Goal: Information Seeking & Learning: Learn about a topic

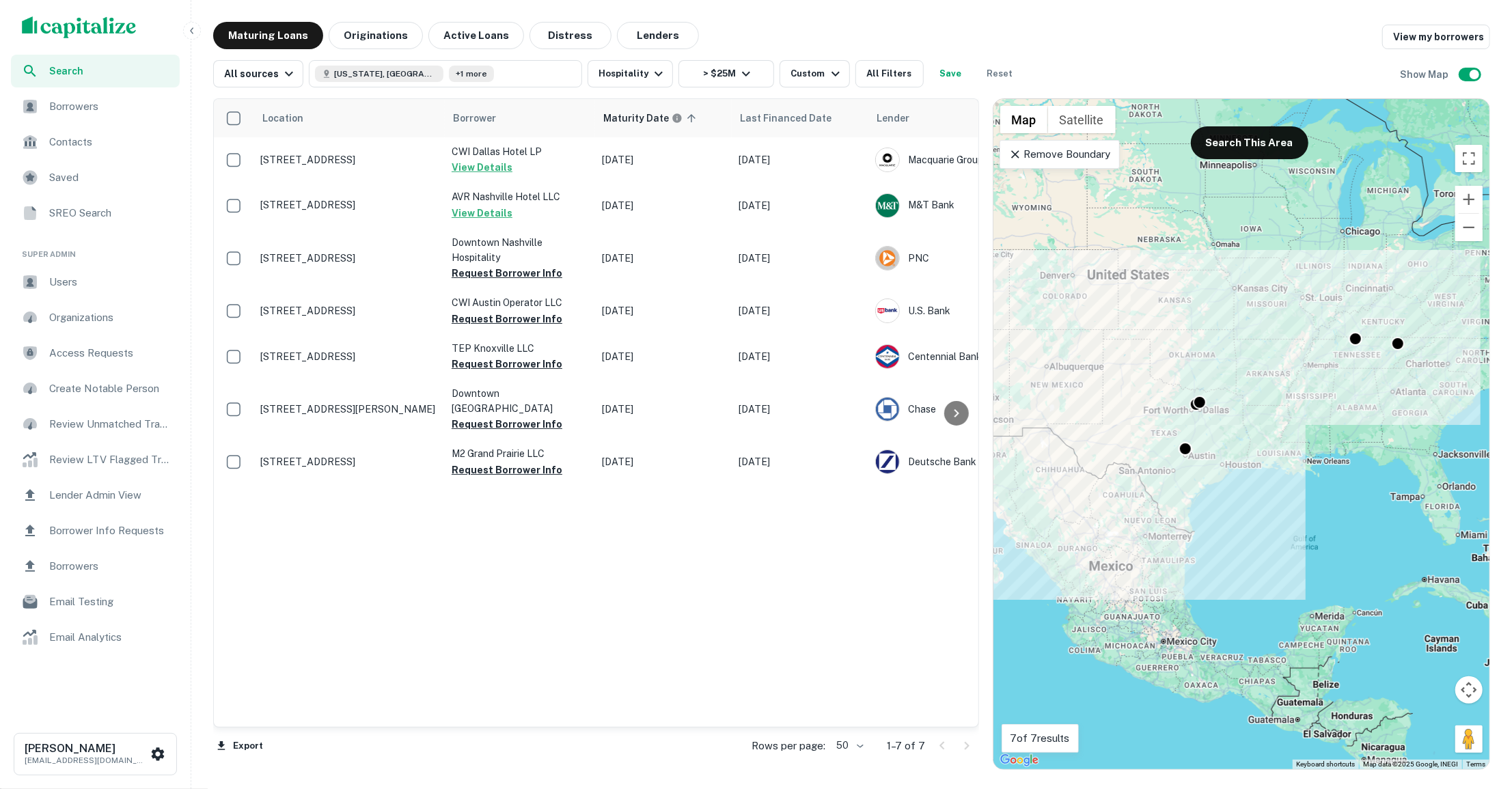
click at [141, 76] on span "Search" at bounding box center [110, 71] width 122 height 15
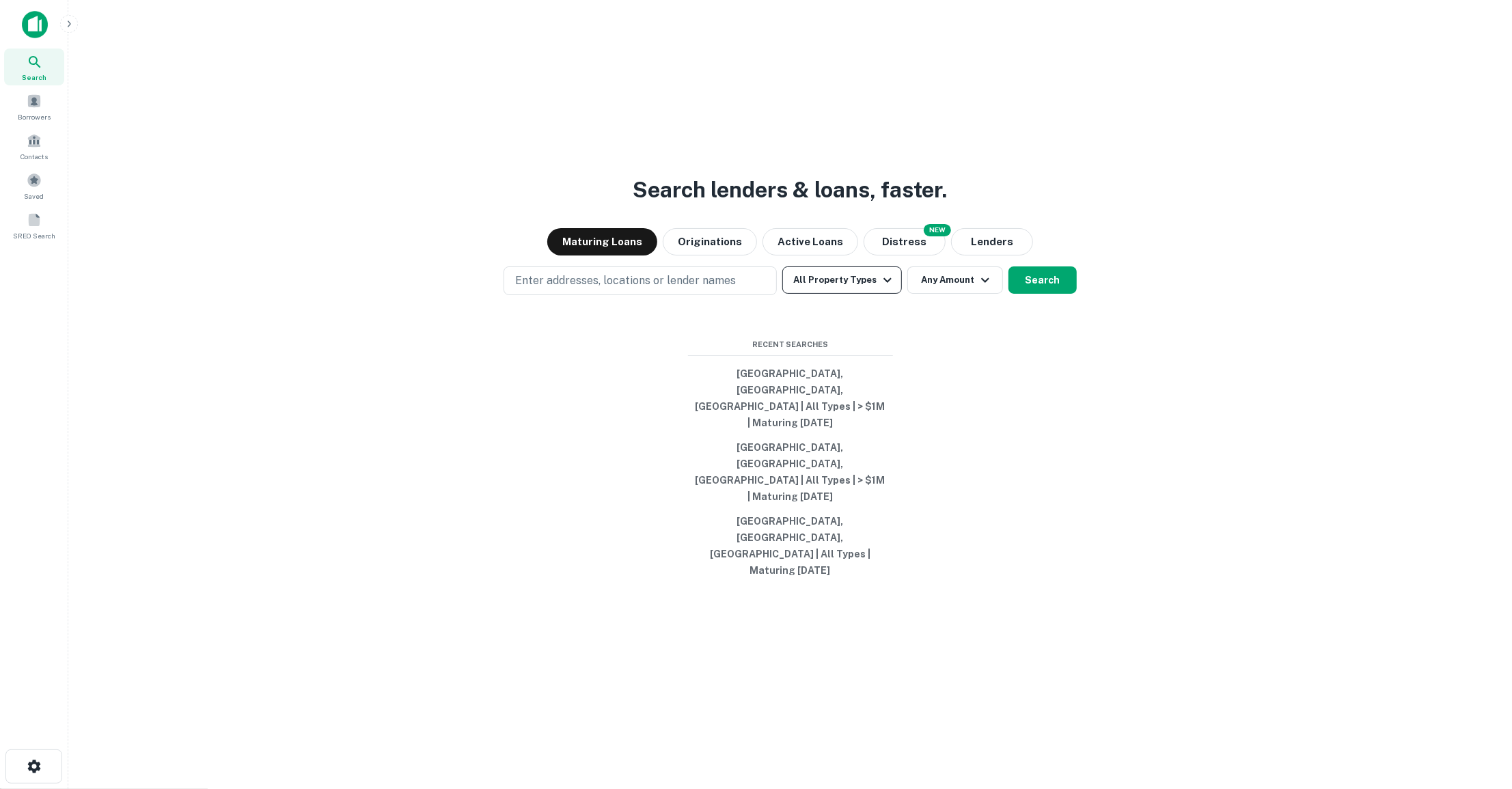
click at [886, 289] on icon "button" at bounding box center [887, 280] width 17 height 17
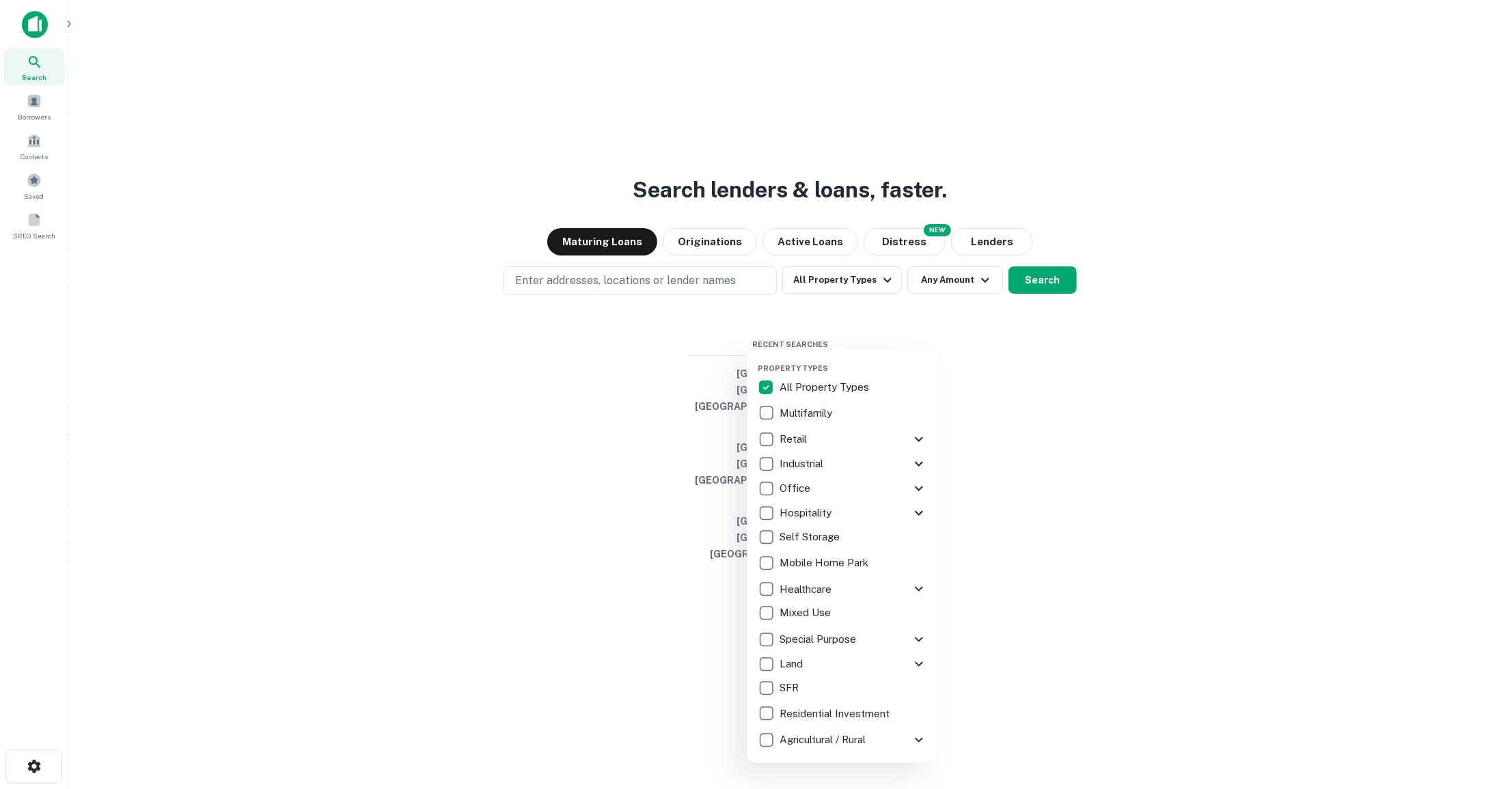
click at [1018, 478] on div at bounding box center [756, 394] width 1512 height 789
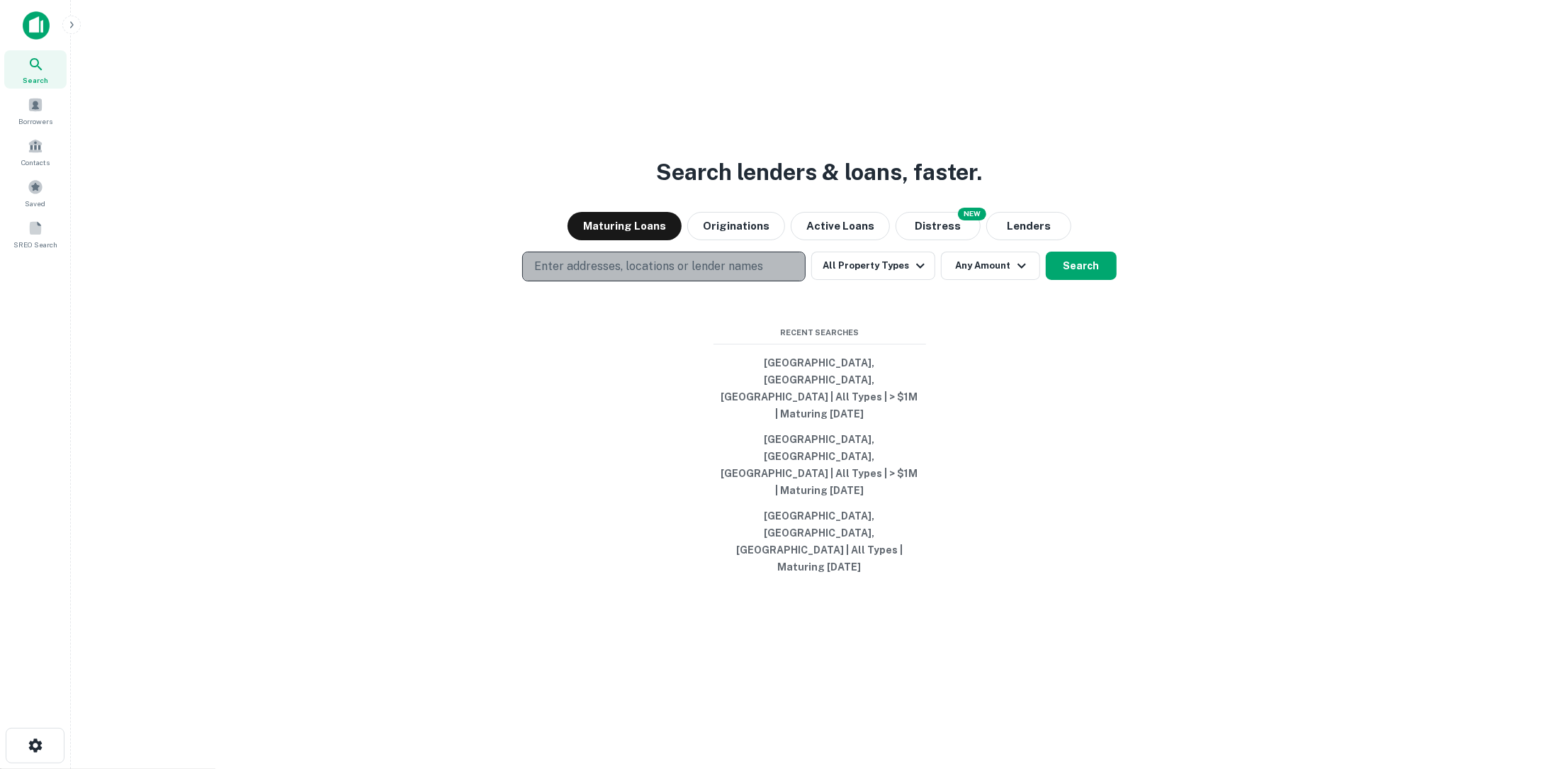
click at [743, 275] on p "Enter addresses, locations or lender names" at bounding box center [649, 266] width 229 height 17
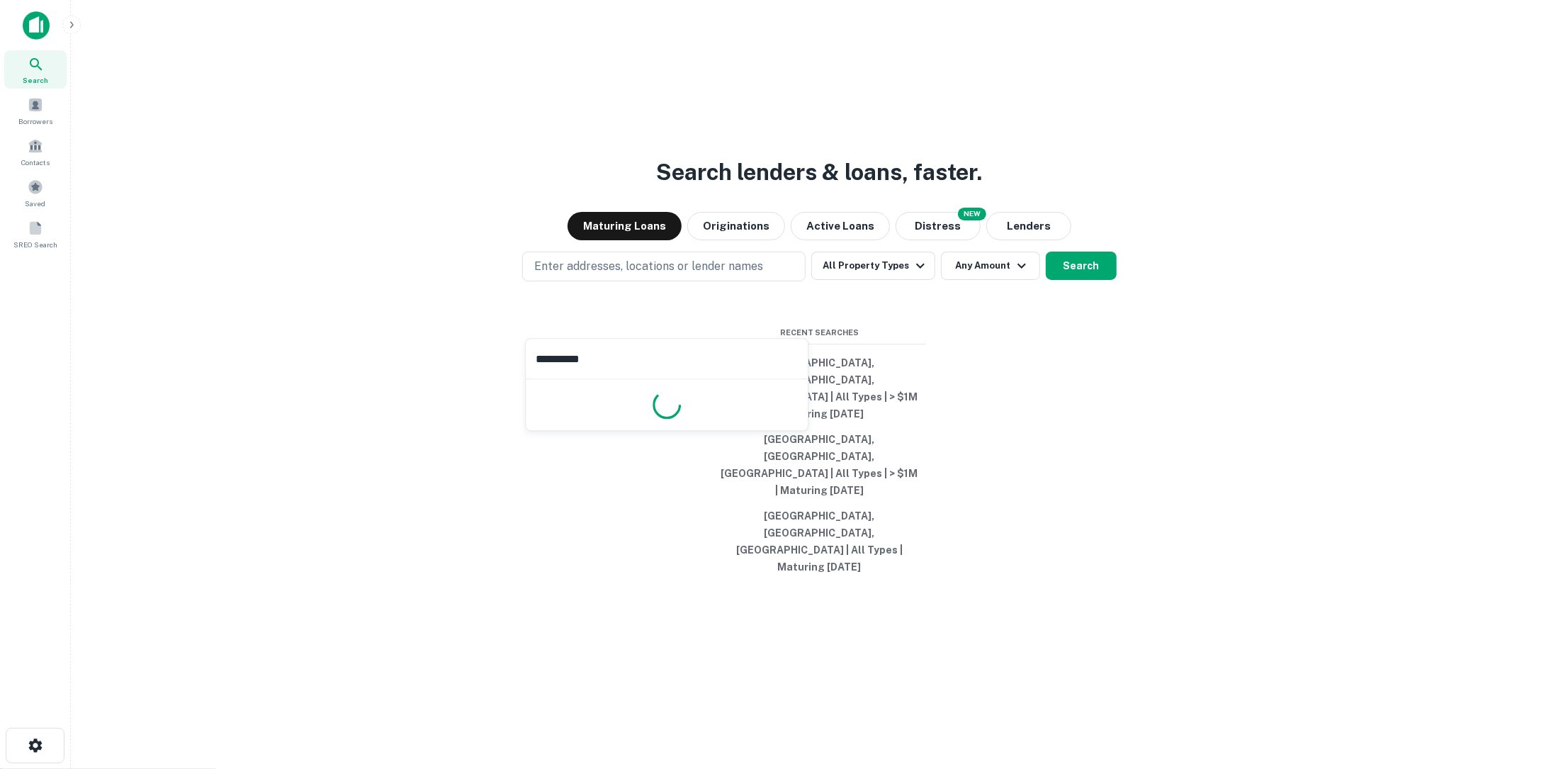
type input "**********"
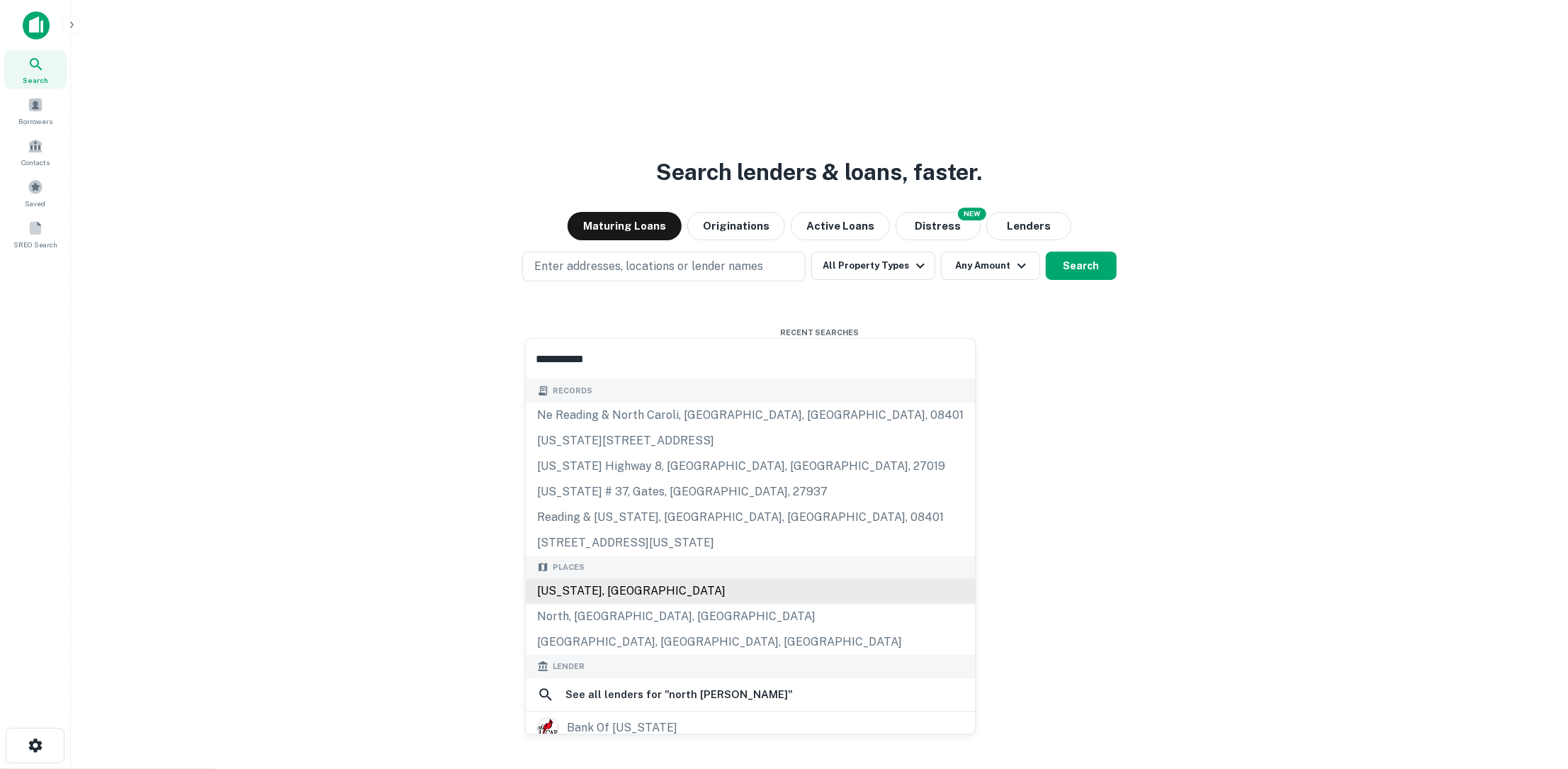
click at [678, 594] on div "North Carolina, USA" at bounding box center [750, 591] width 449 height 25
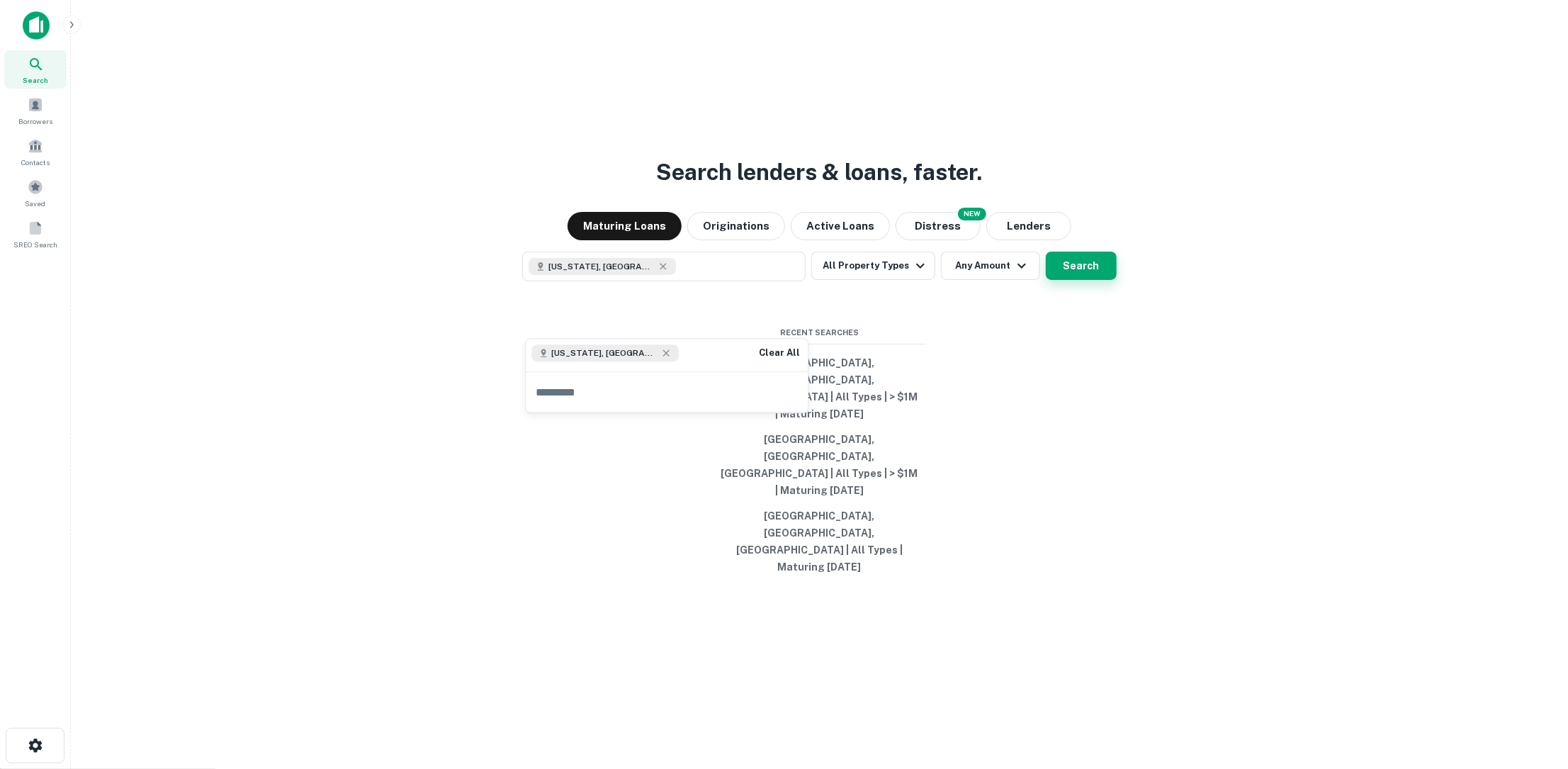
click at [1087, 281] on button "Search" at bounding box center [1082, 265] width 71 height 28
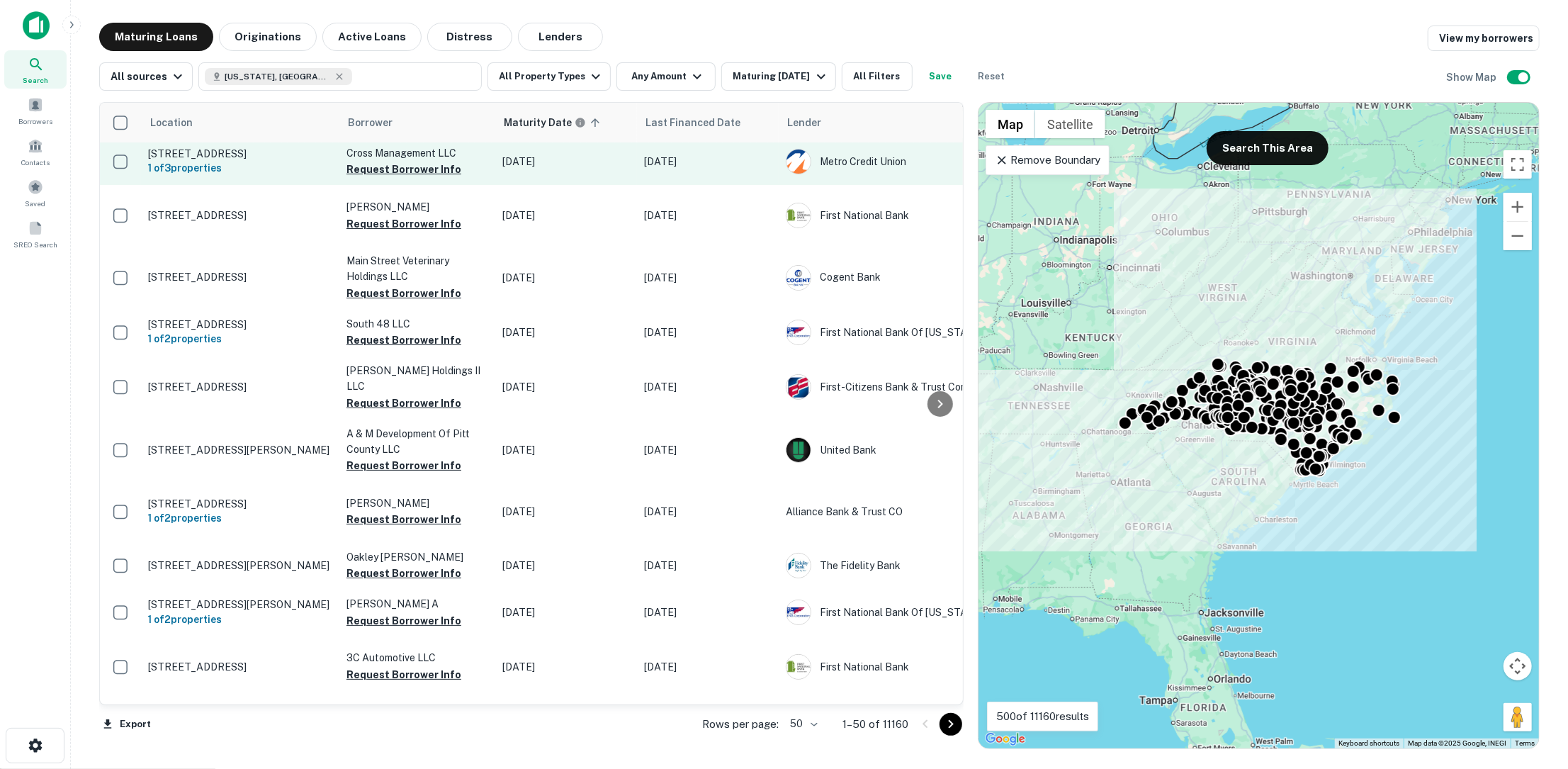
scroll to position [65, 0]
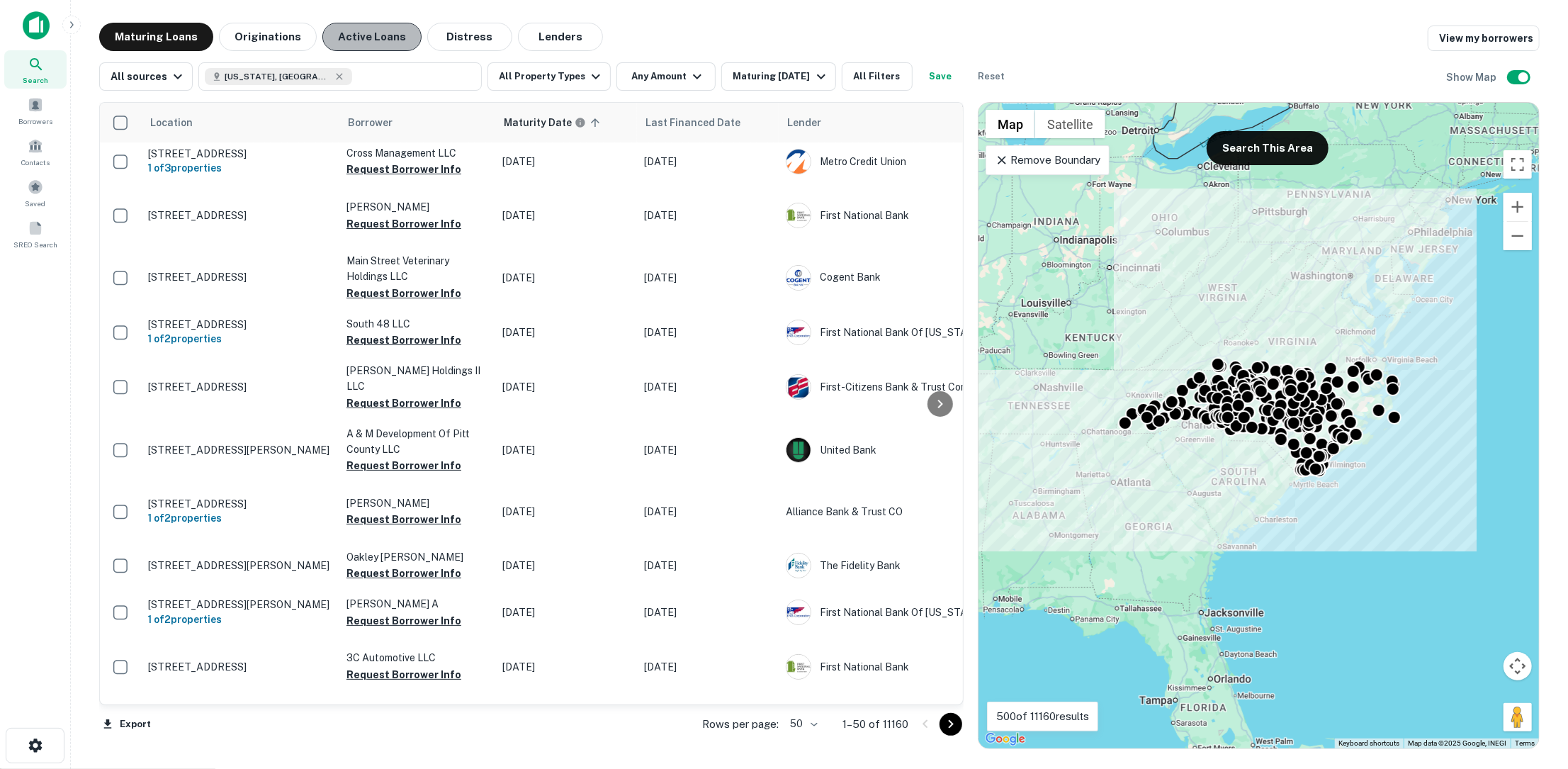
click at [382, 35] on button "Active Loans" at bounding box center [371, 36] width 99 height 28
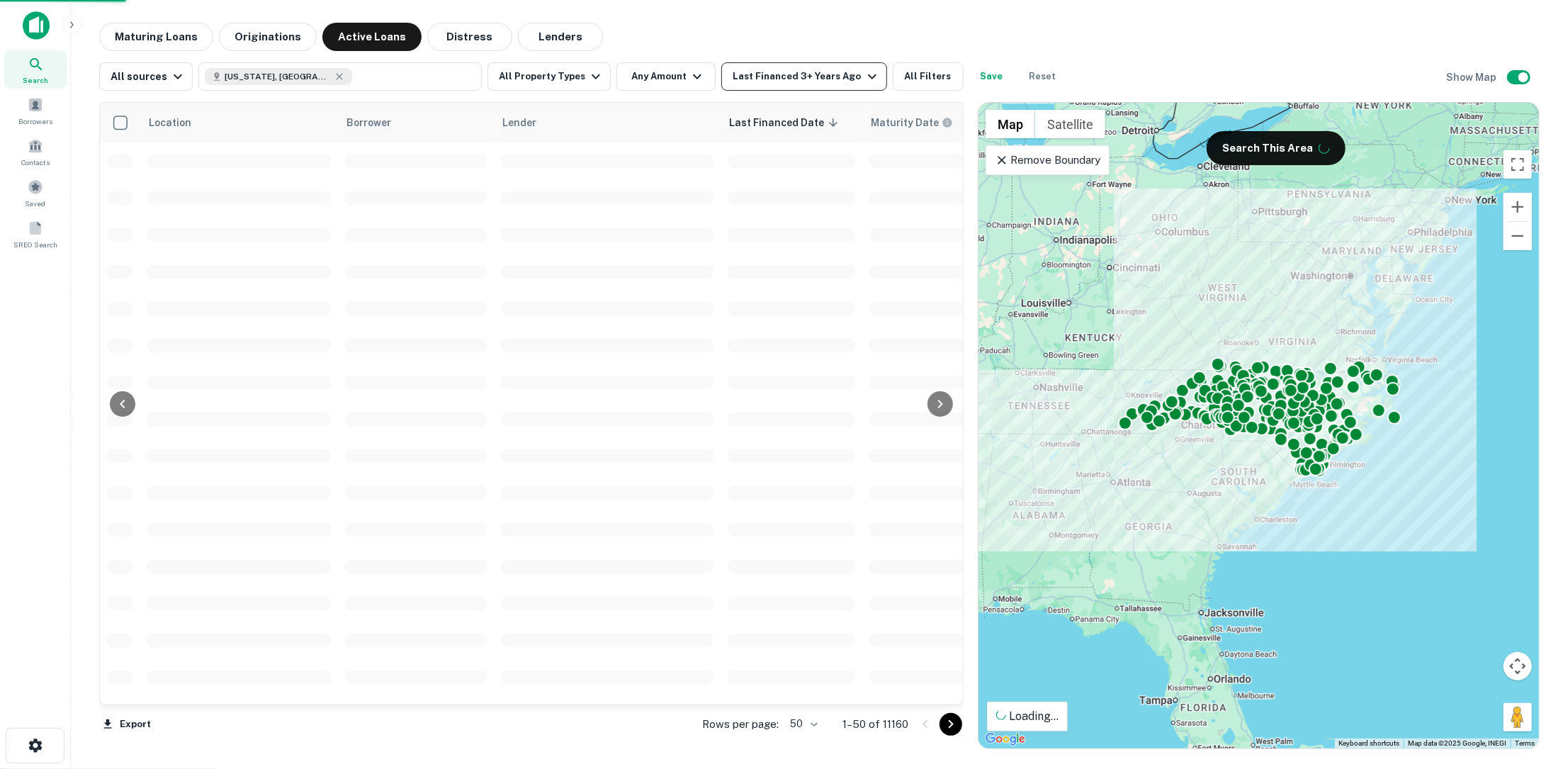
click at [842, 79] on div "Last Financed 3+ Years Ago" at bounding box center [807, 76] width 147 height 17
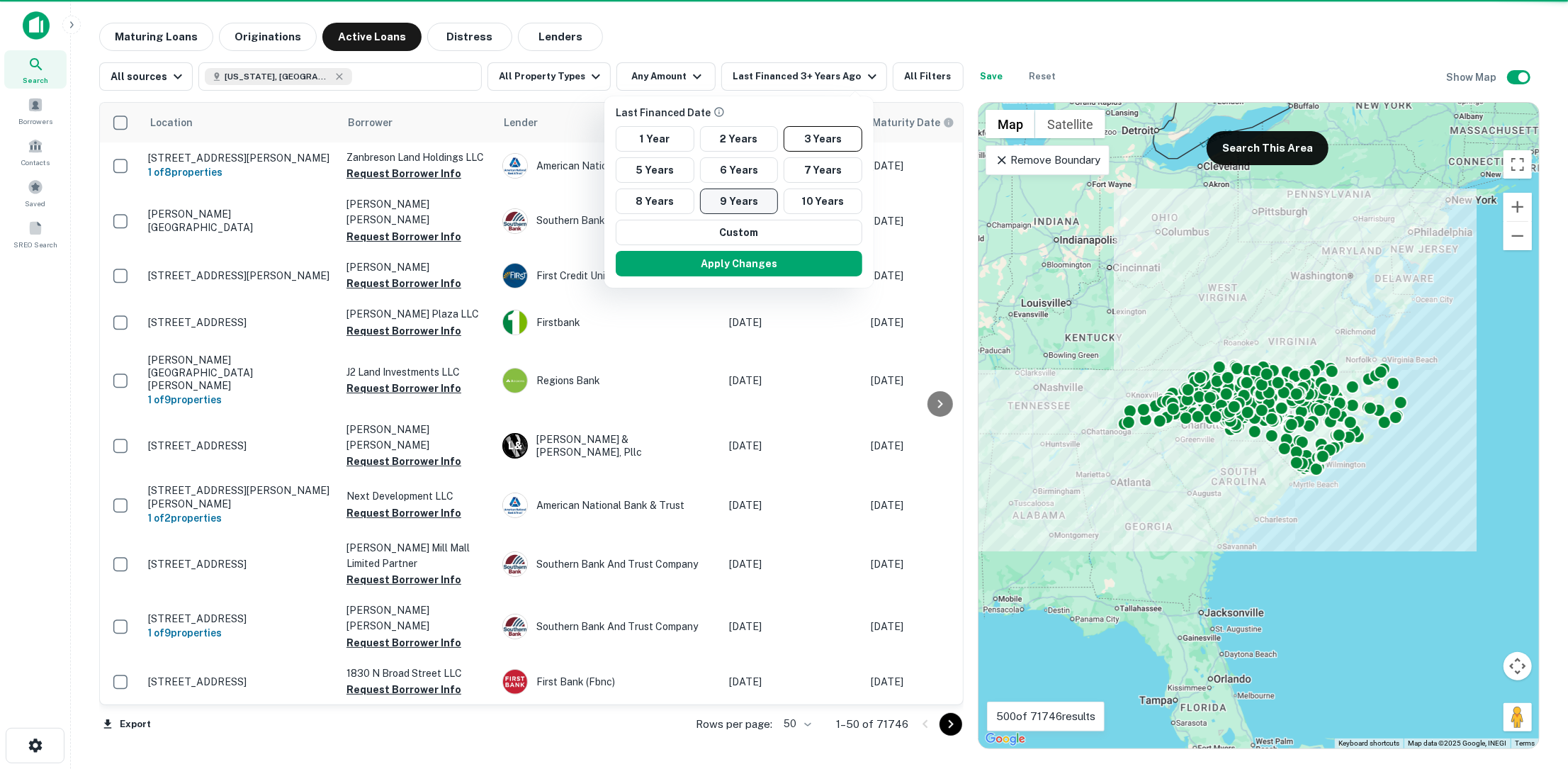
scroll to position [65, 0]
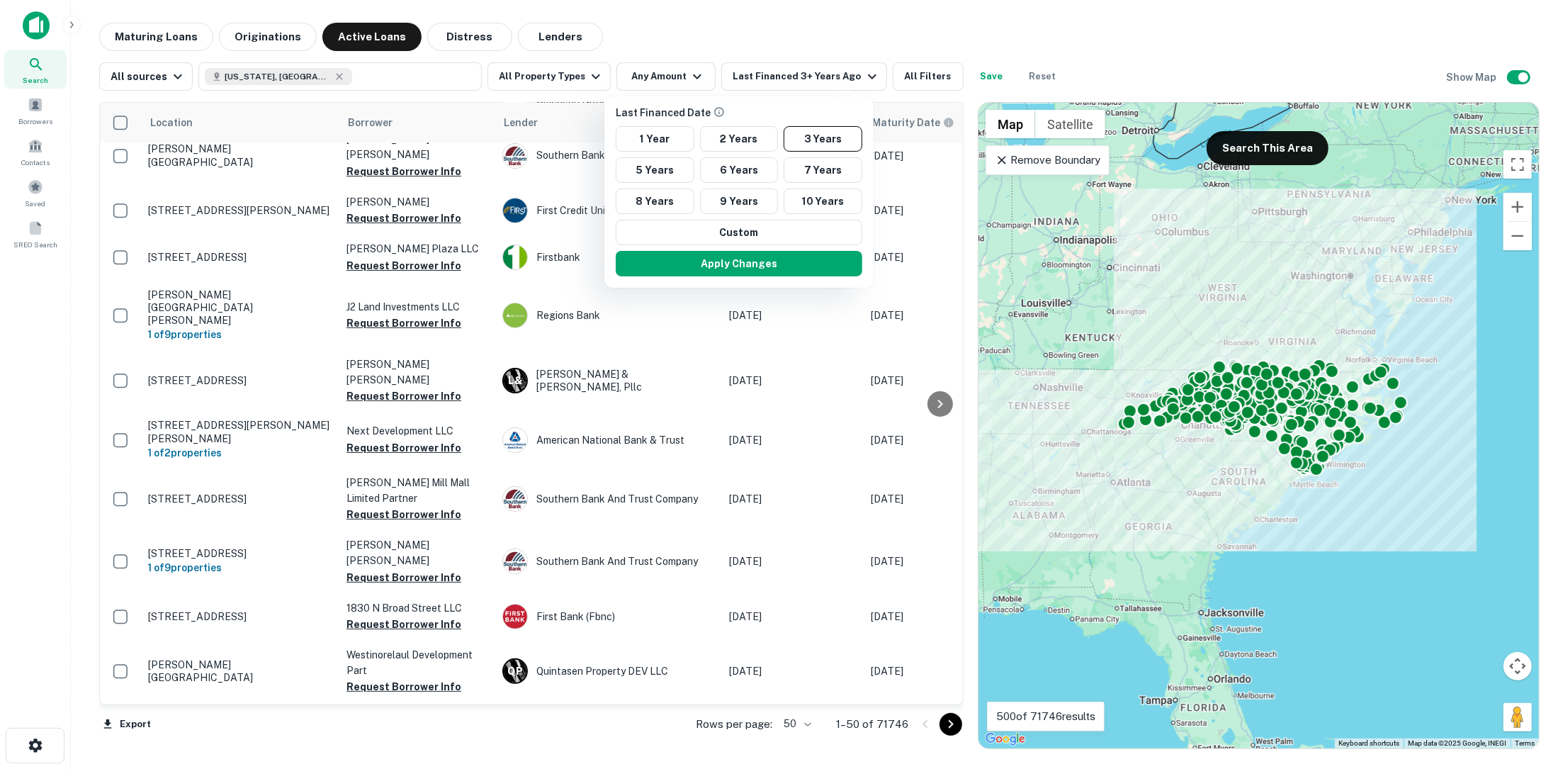
click at [572, 377] on div at bounding box center [784, 384] width 1568 height 769
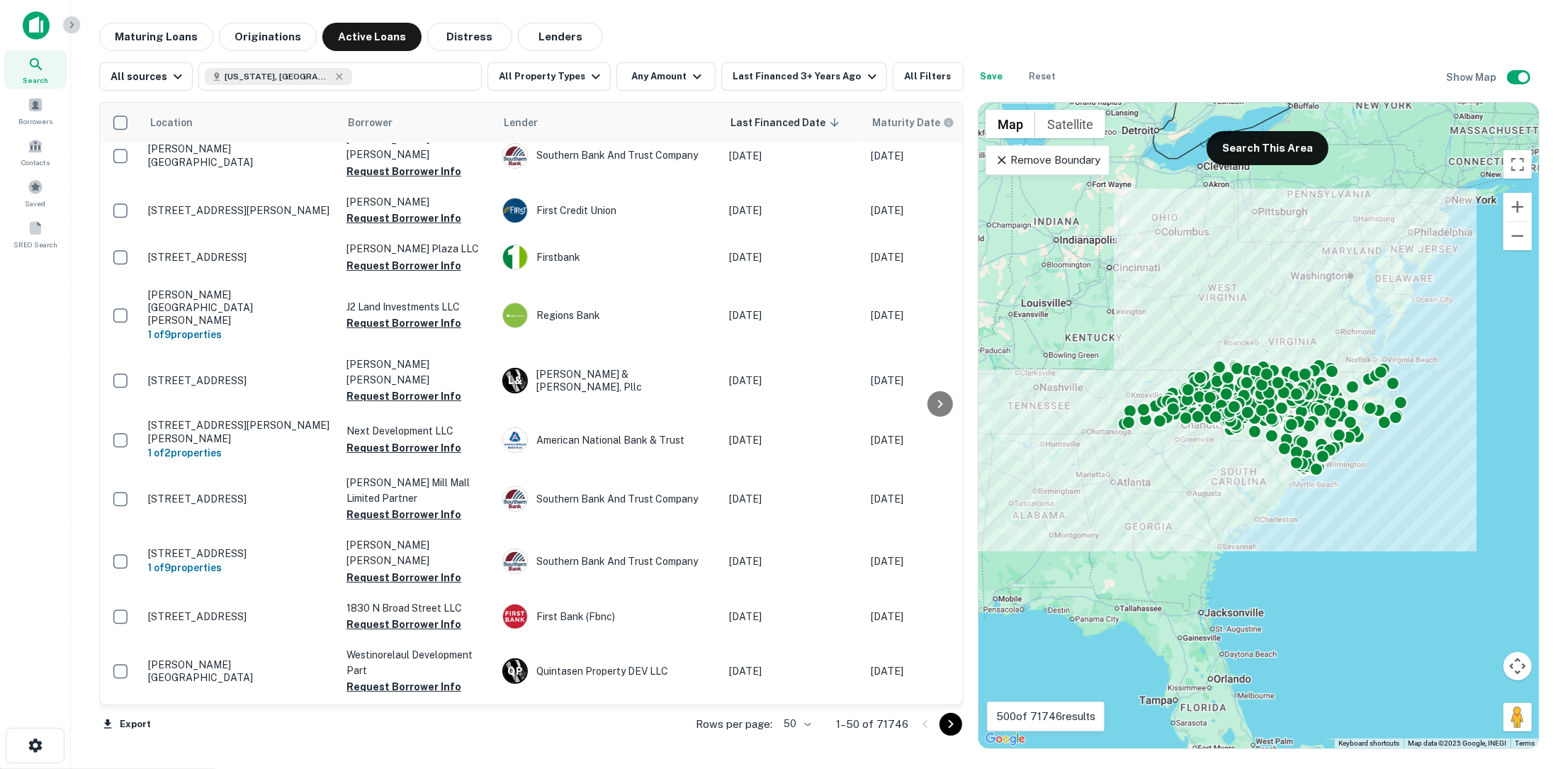
click at [70, 28] on icon "button" at bounding box center [72, 25] width 11 height 11
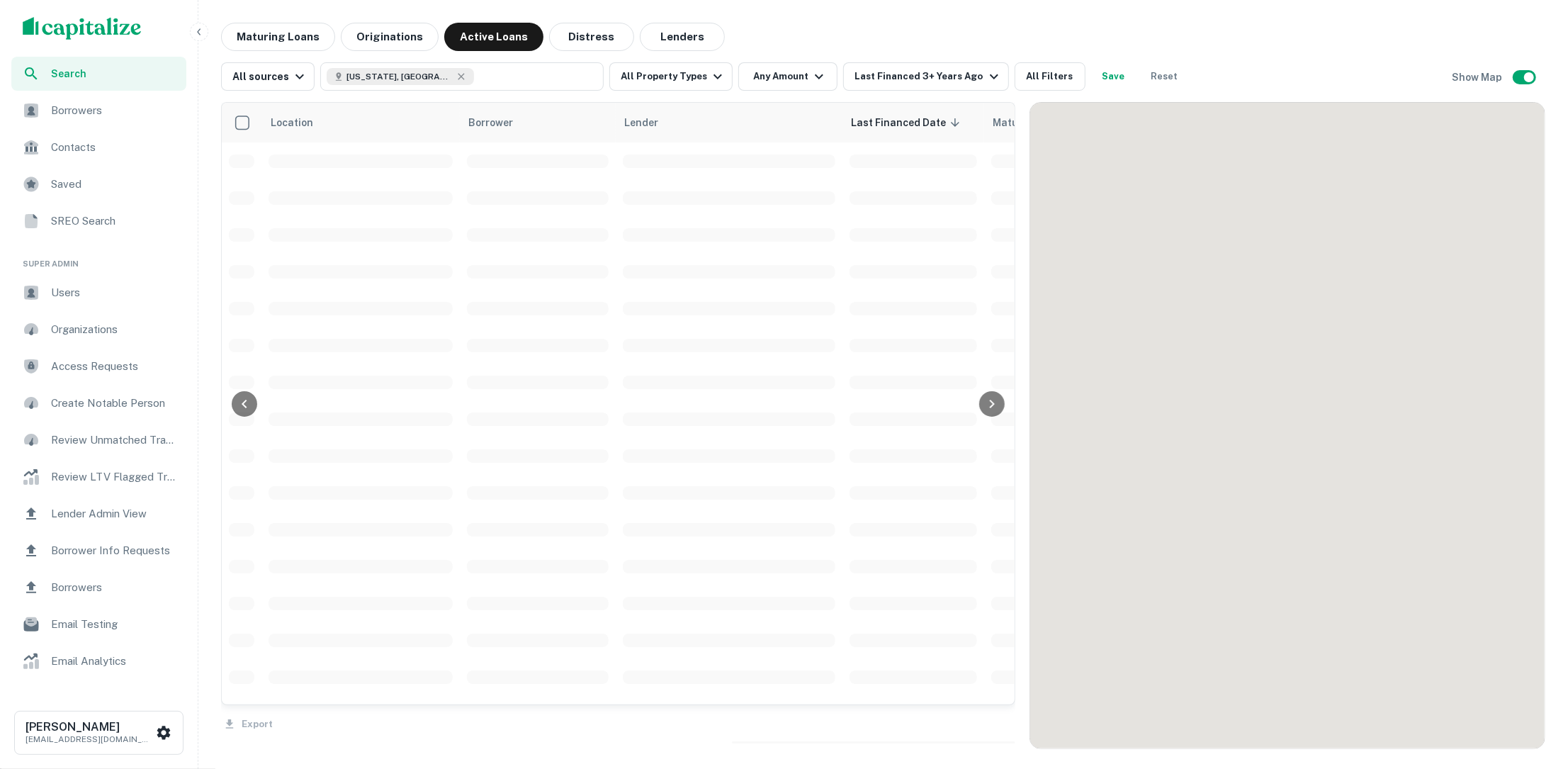
click at [48, 290] on div "Users" at bounding box center [98, 292] width 175 height 34
click at [66, 292] on span "Users" at bounding box center [114, 292] width 127 height 17
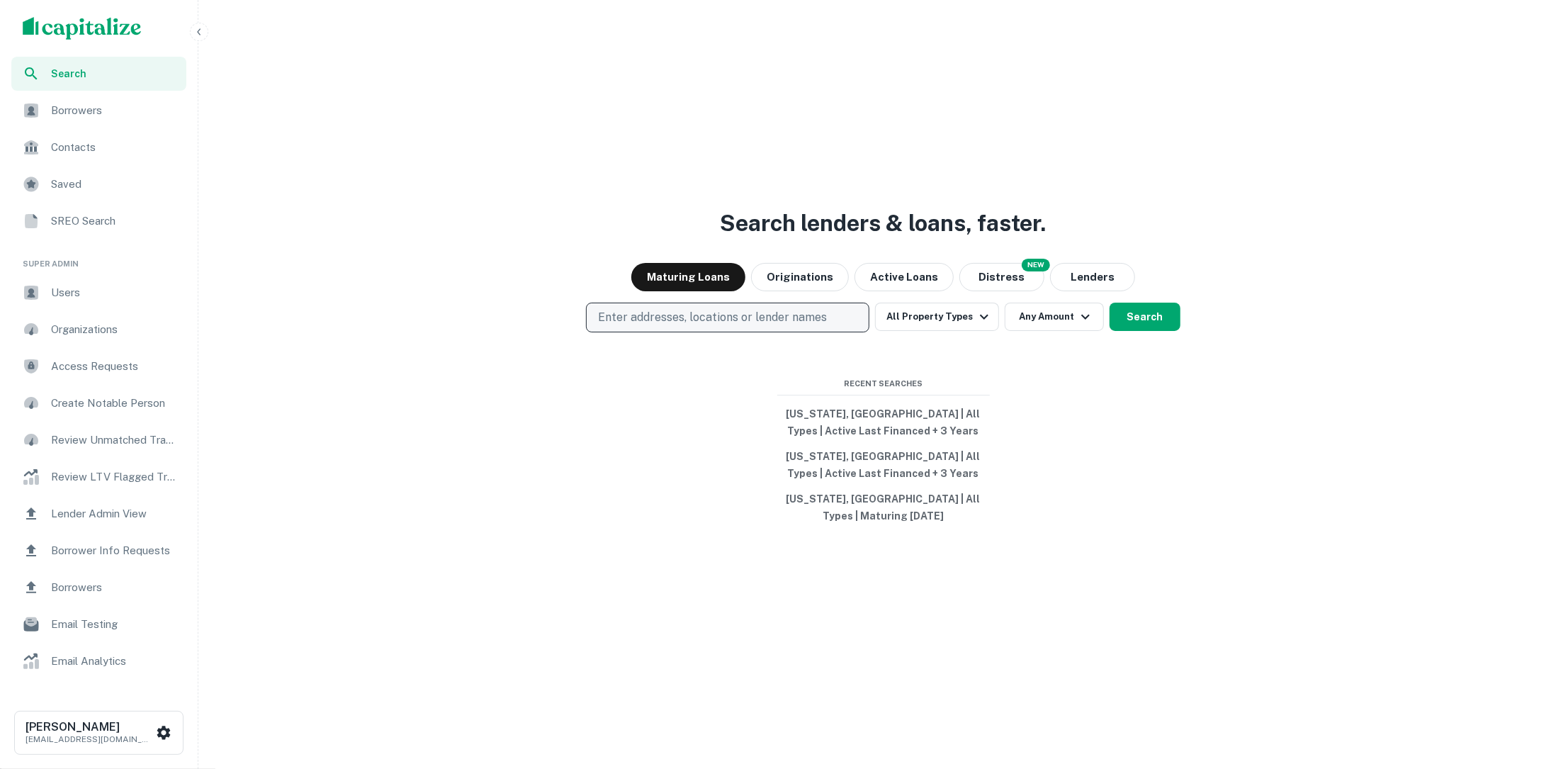
click at [818, 318] on p "Enter addresses, locations or lender names" at bounding box center [712, 318] width 229 height 17
type input "*******"
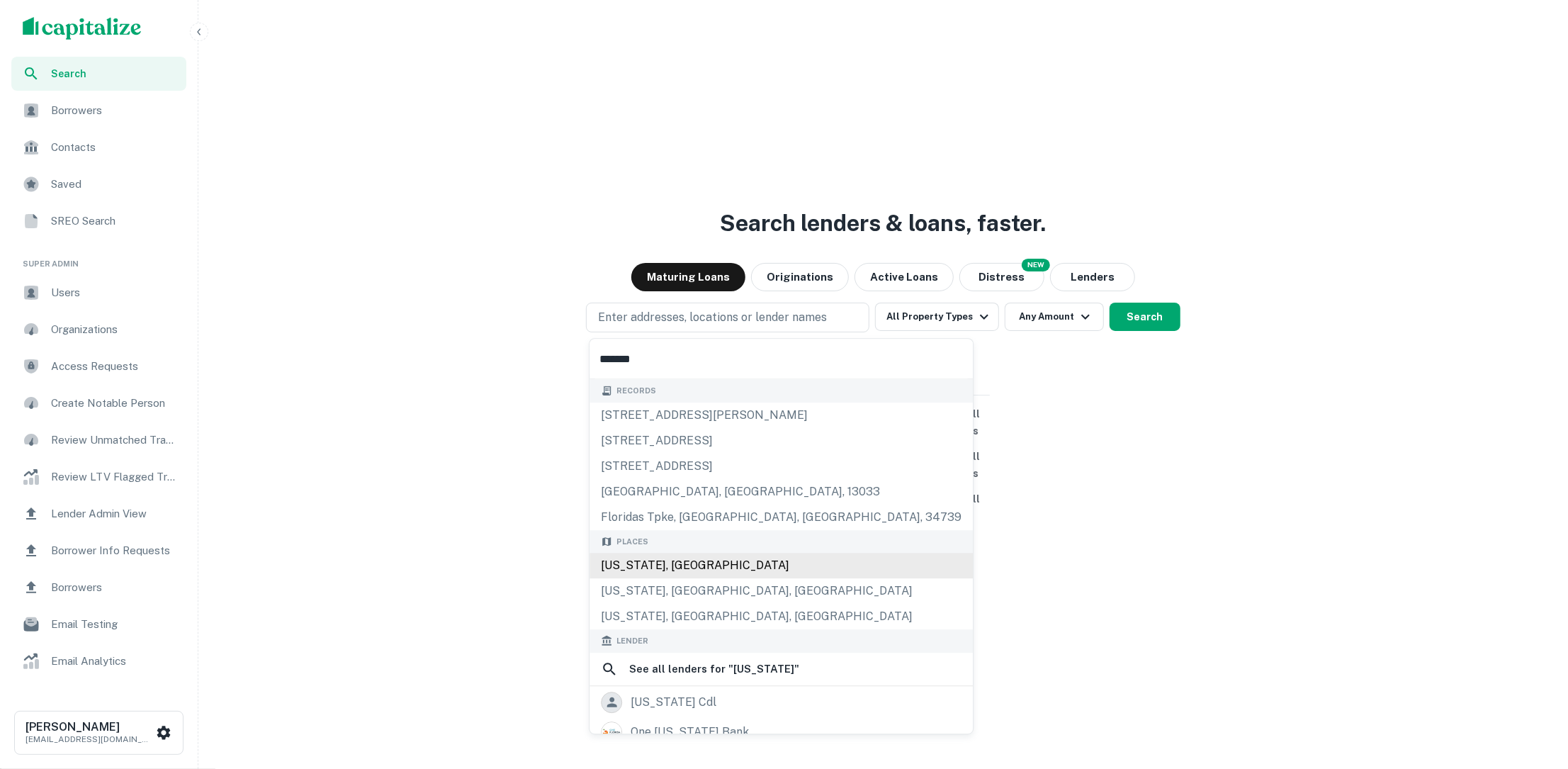
click at [721, 563] on div "[US_STATE], [GEOGRAPHIC_DATA]" at bounding box center [781, 566] width 384 height 25
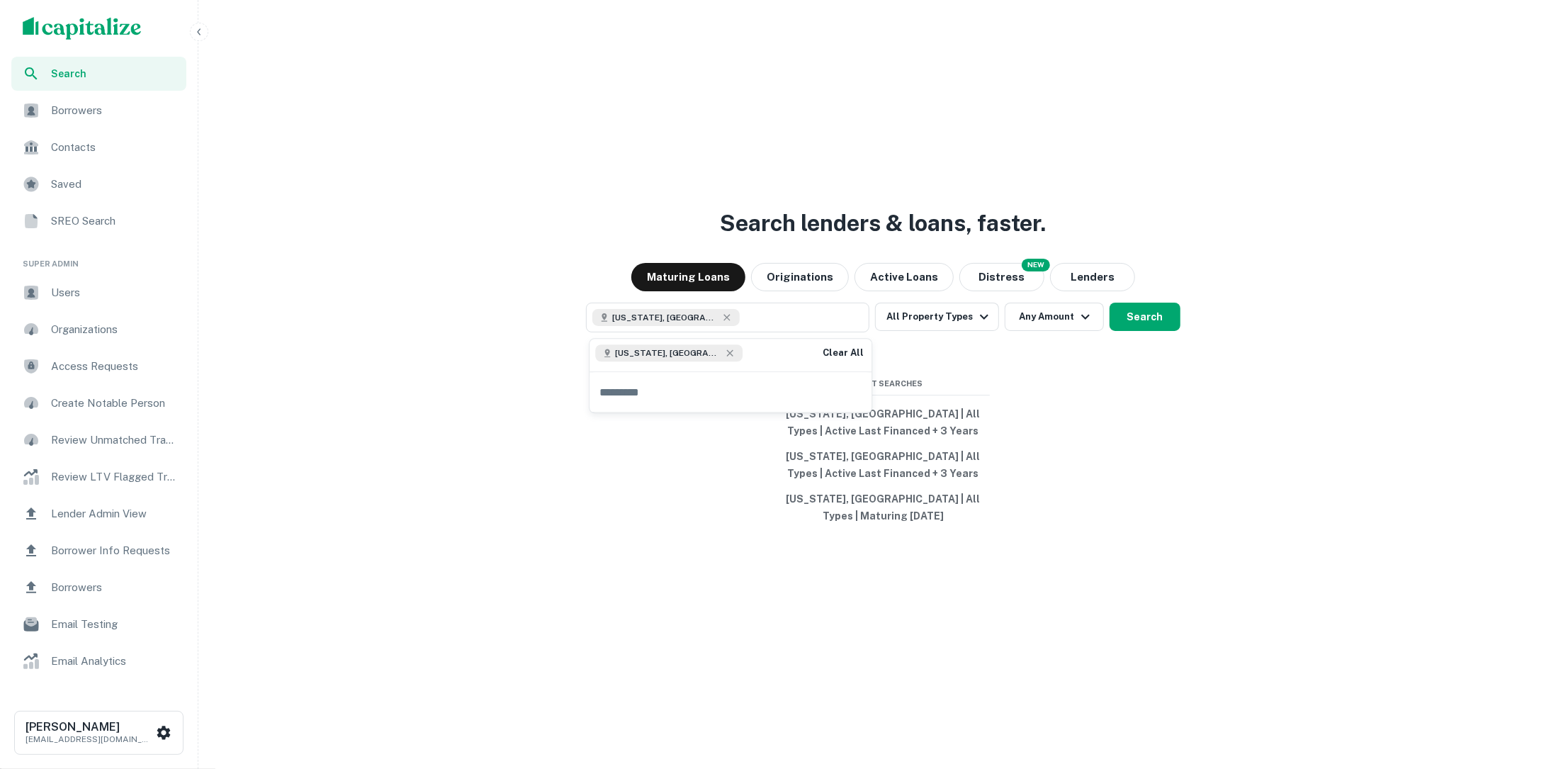
click at [1161, 296] on div "Search lenders & loans, faster. Maturing Loans Originations Active Loans NEW Di…" at bounding box center [883, 418] width 1358 height 769
click at [1154, 305] on button "Search" at bounding box center [1145, 317] width 71 height 28
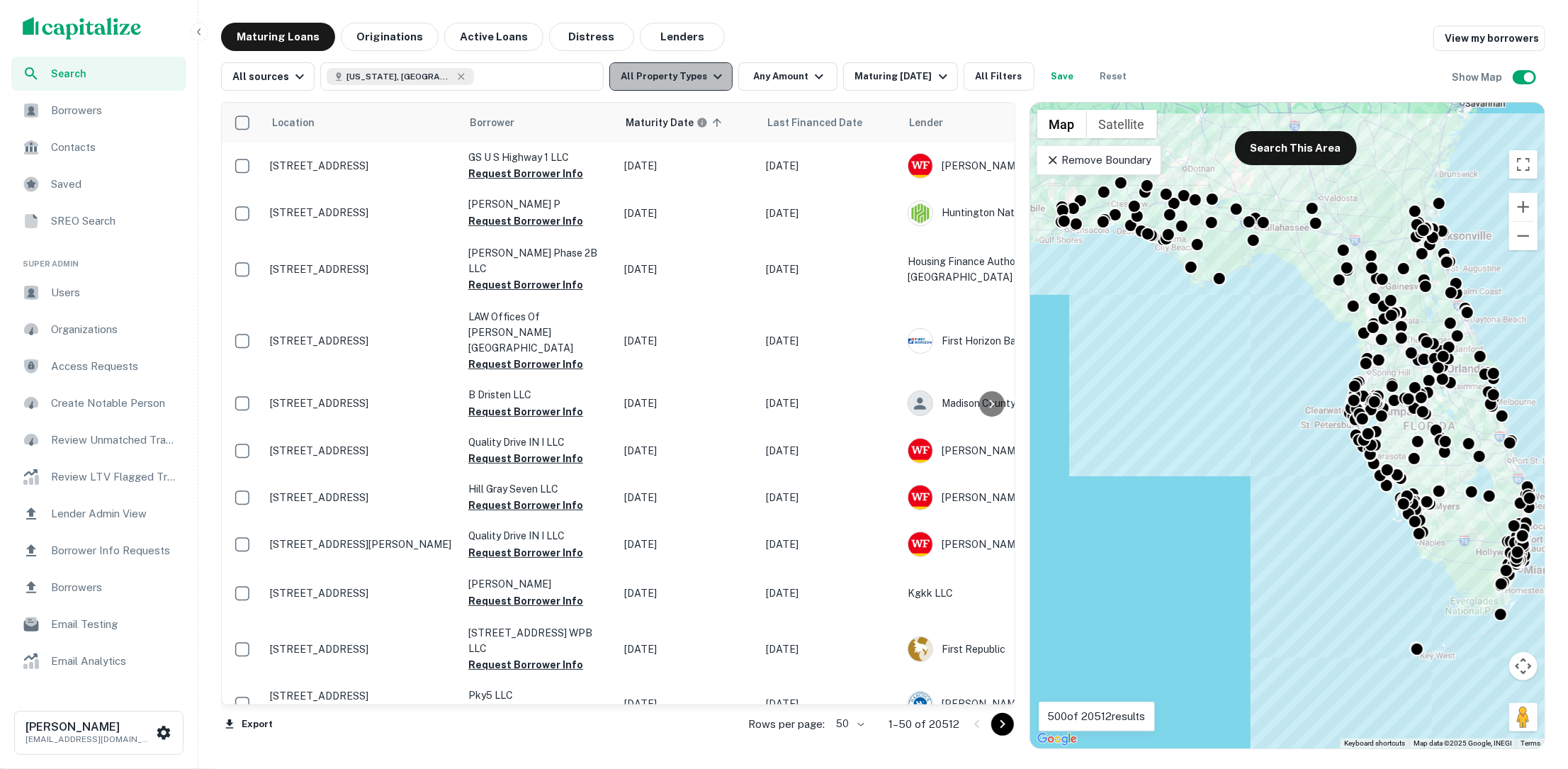
click at [711, 80] on icon "button" at bounding box center [718, 76] width 17 height 17
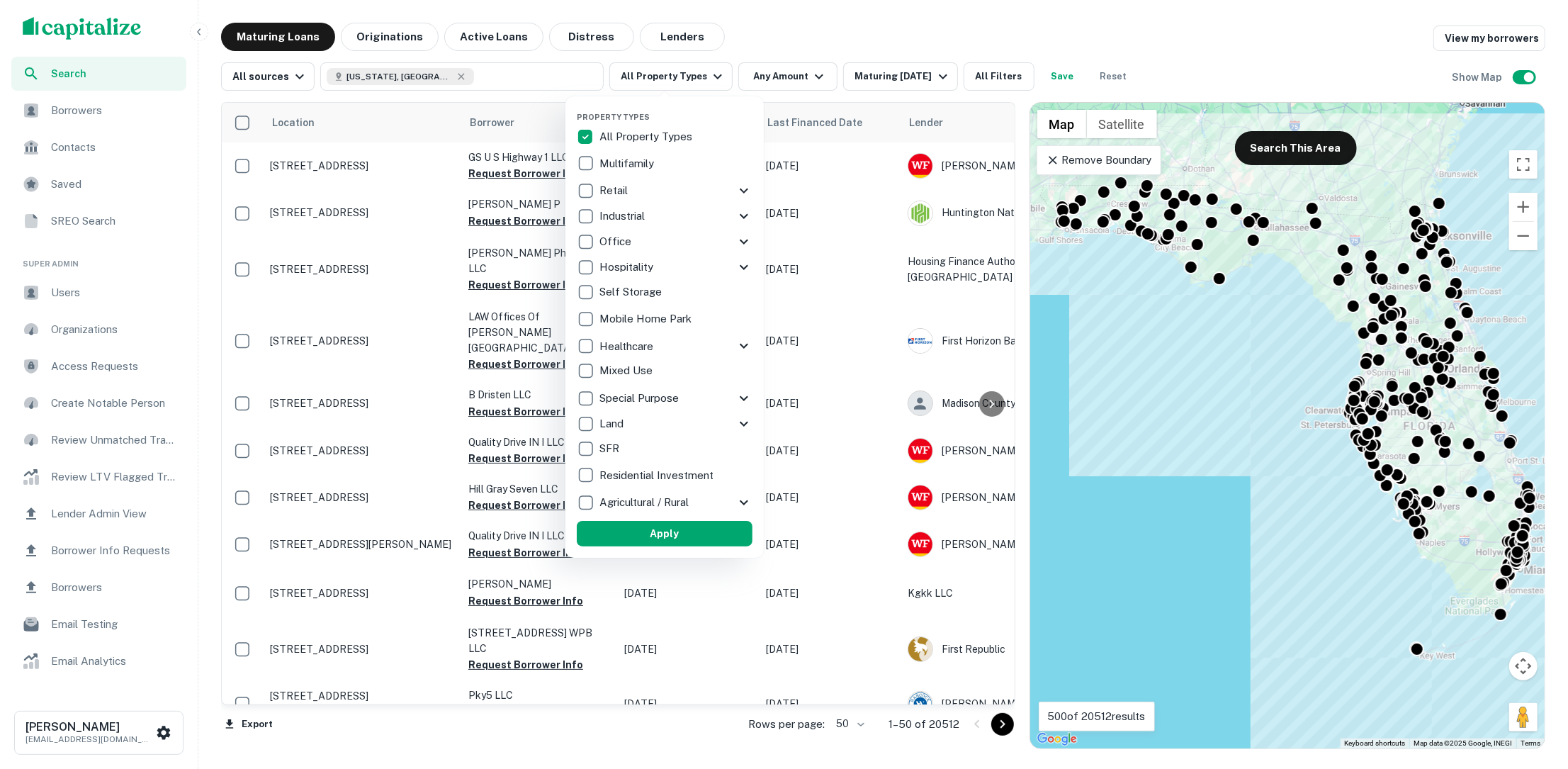
click at [798, 41] on div at bounding box center [784, 384] width 1568 height 769
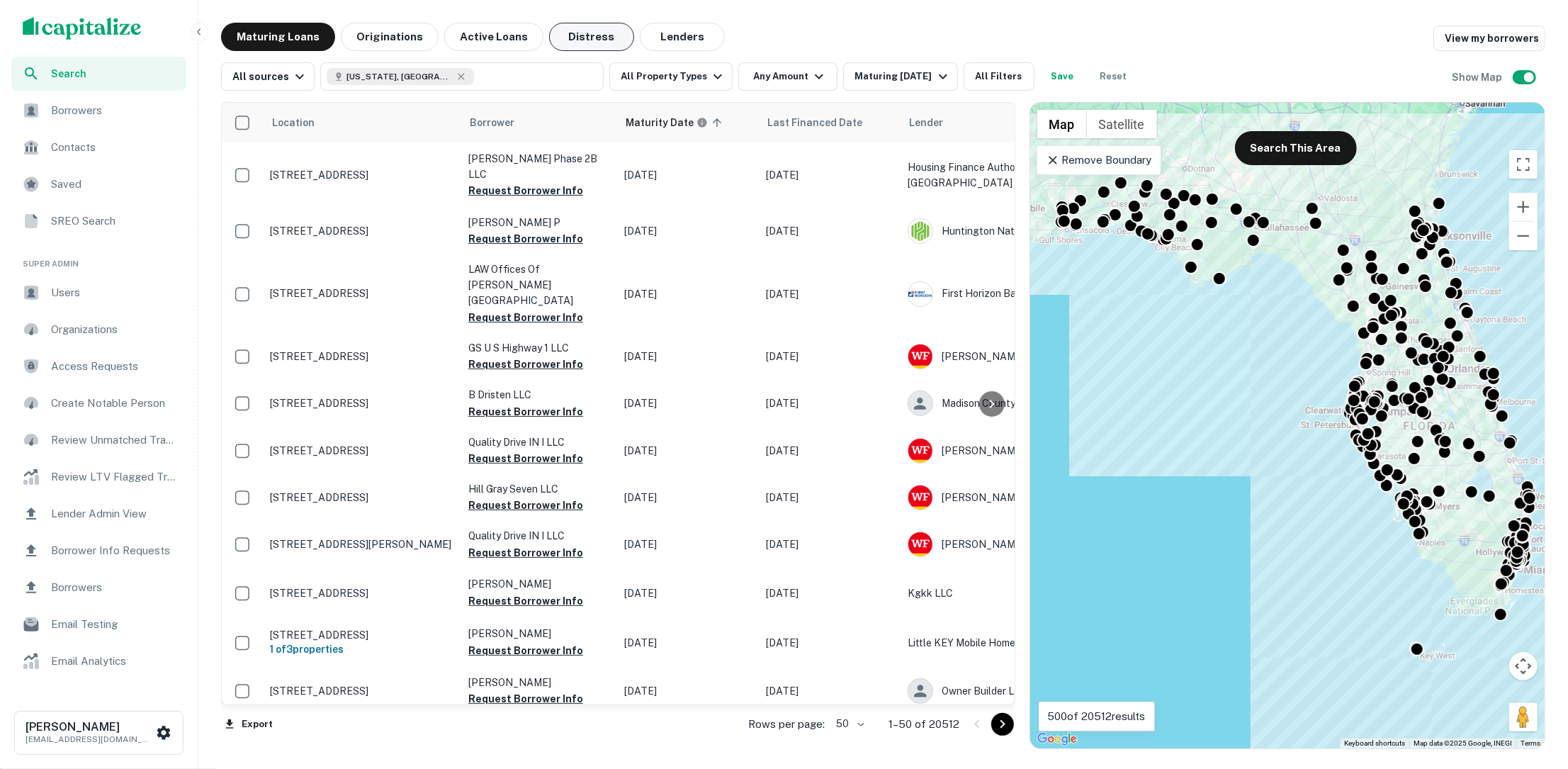
click at [584, 41] on button "Distress" at bounding box center [592, 36] width 85 height 28
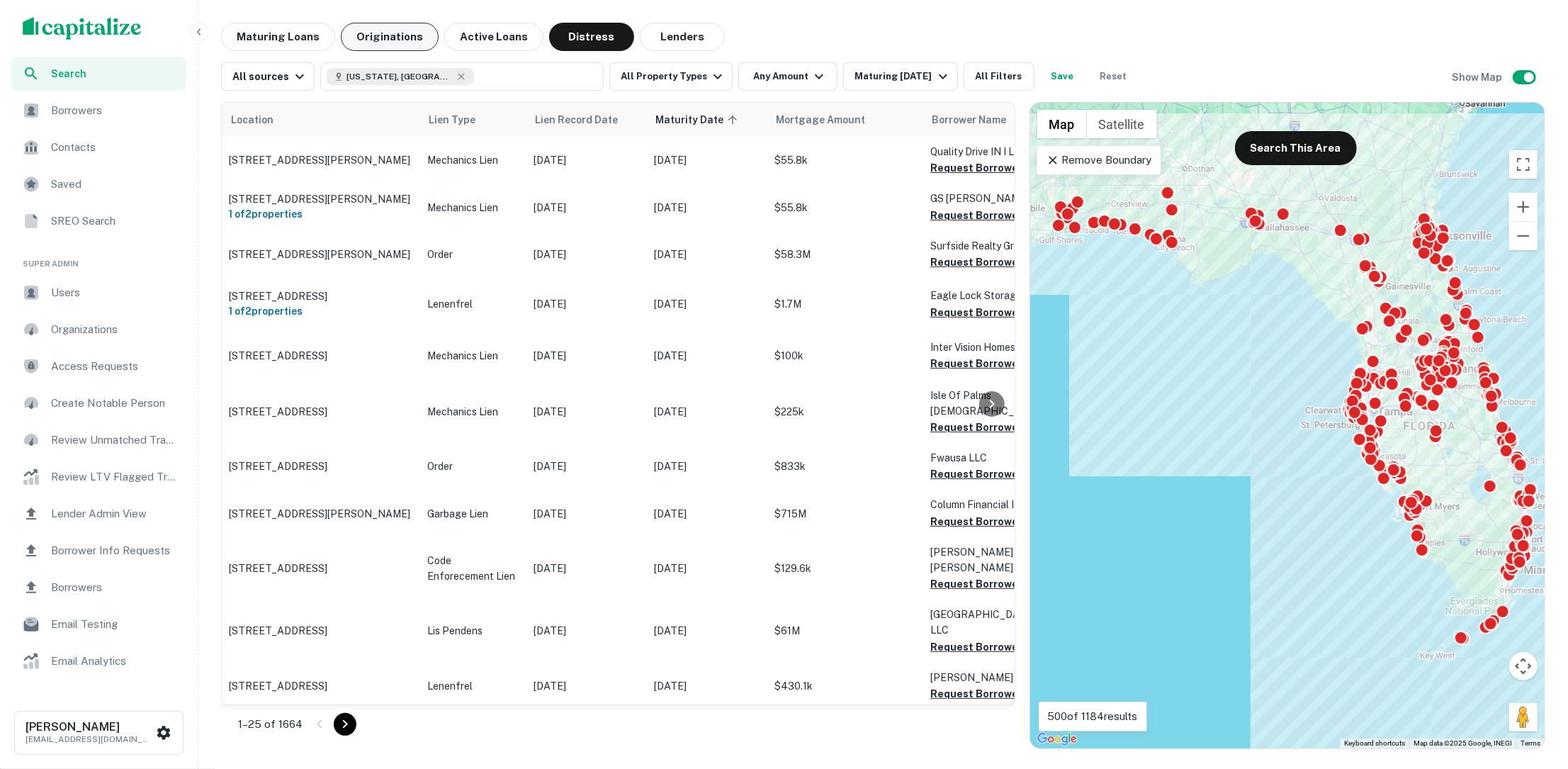
click at [392, 30] on button "Originations" at bounding box center [390, 36] width 98 height 28
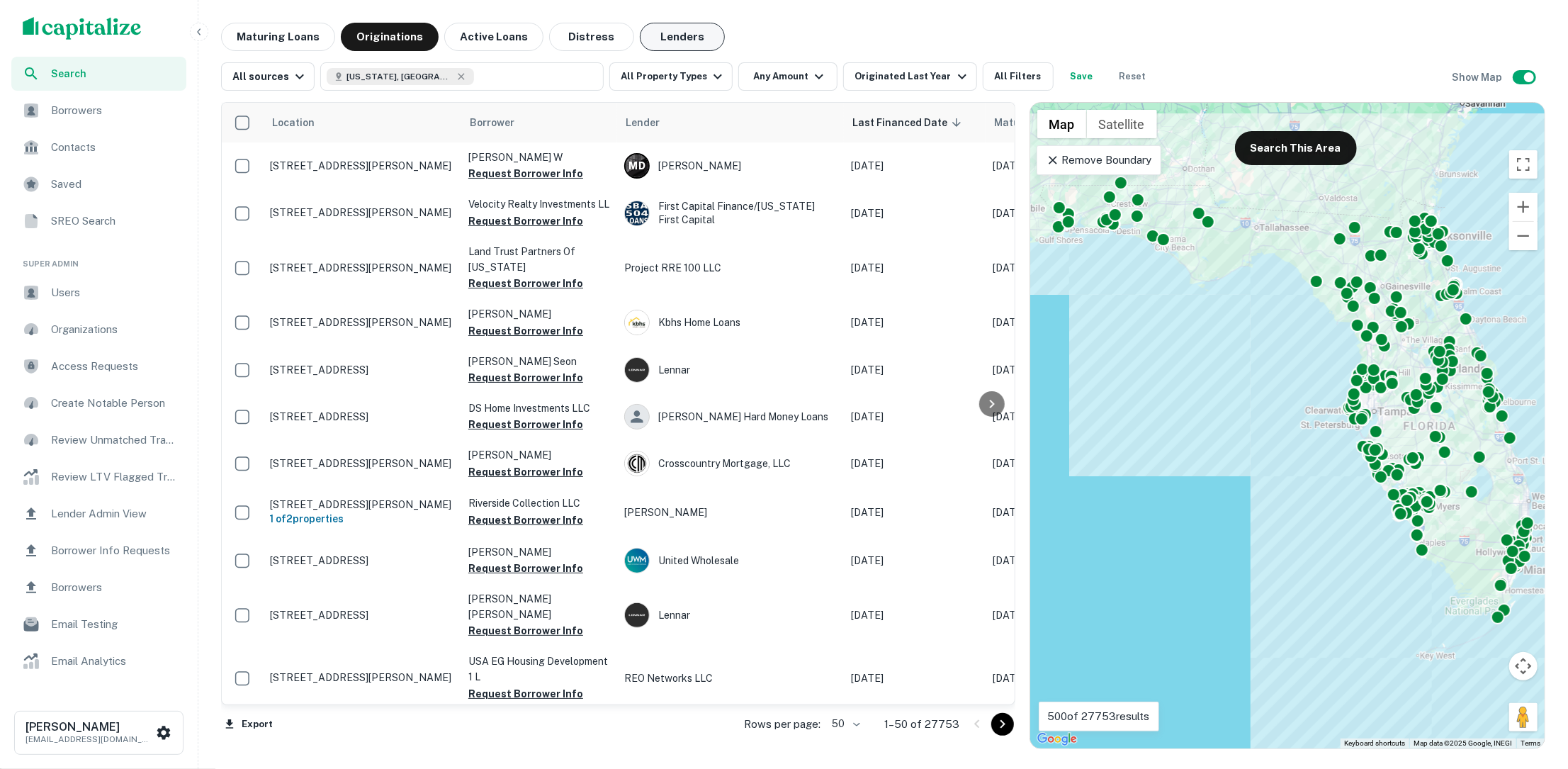
click at [678, 31] on button "Lenders" at bounding box center [682, 36] width 85 height 28
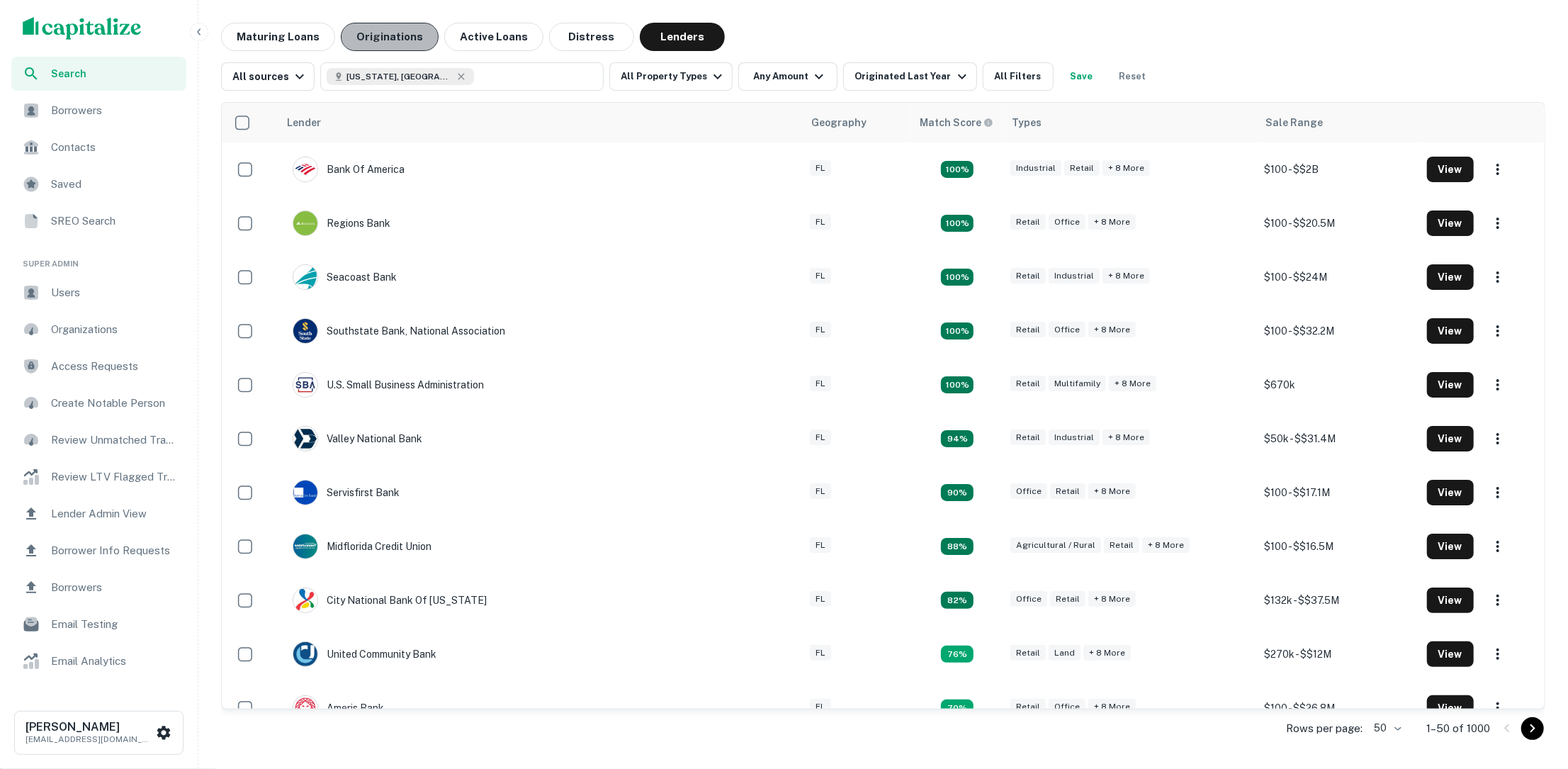
click at [391, 37] on button "Originations" at bounding box center [390, 36] width 98 height 28
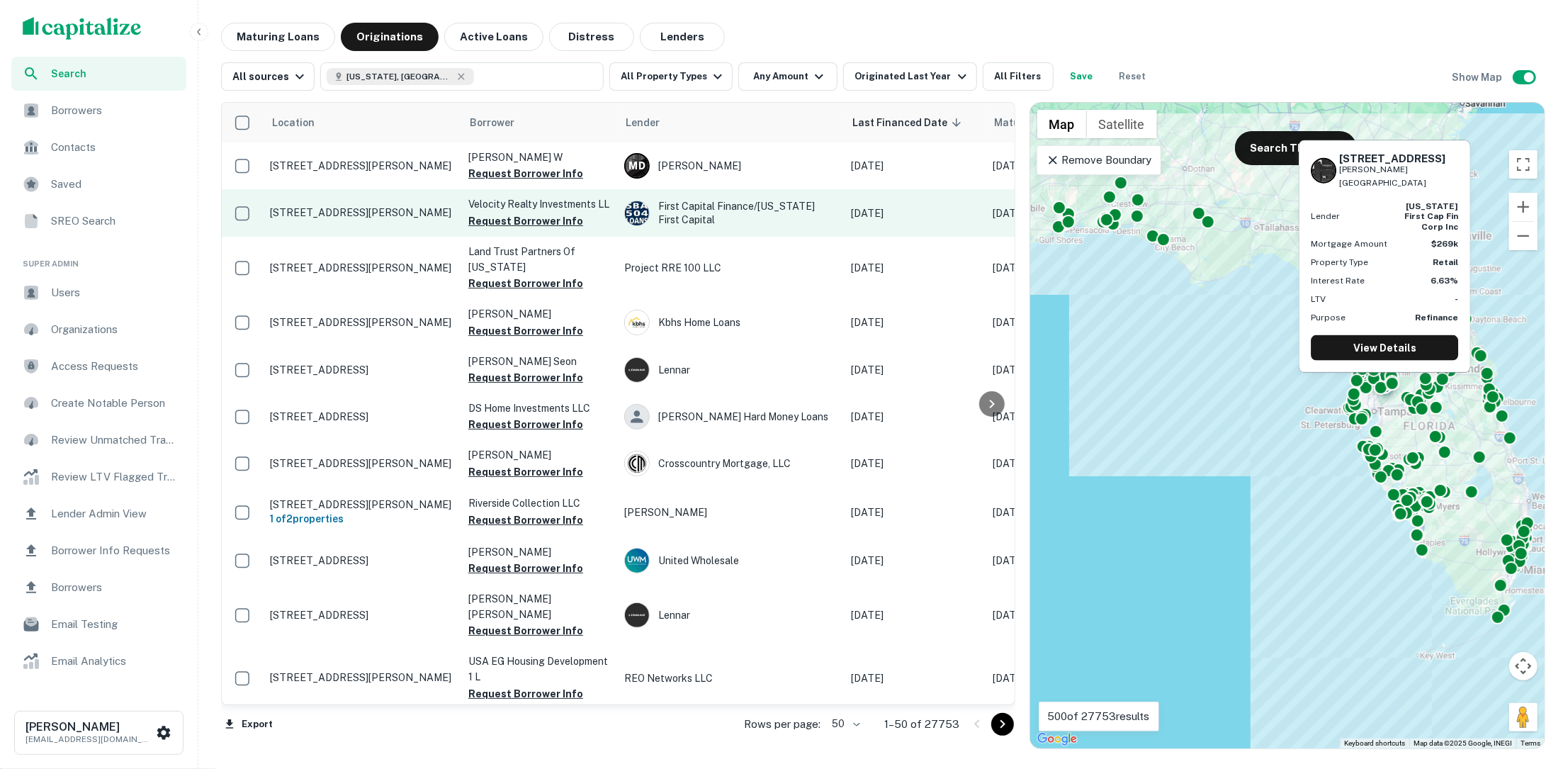
click at [355, 206] on p "[STREET_ADDRESS][PERSON_NAME]" at bounding box center [362, 212] width 184 height 13
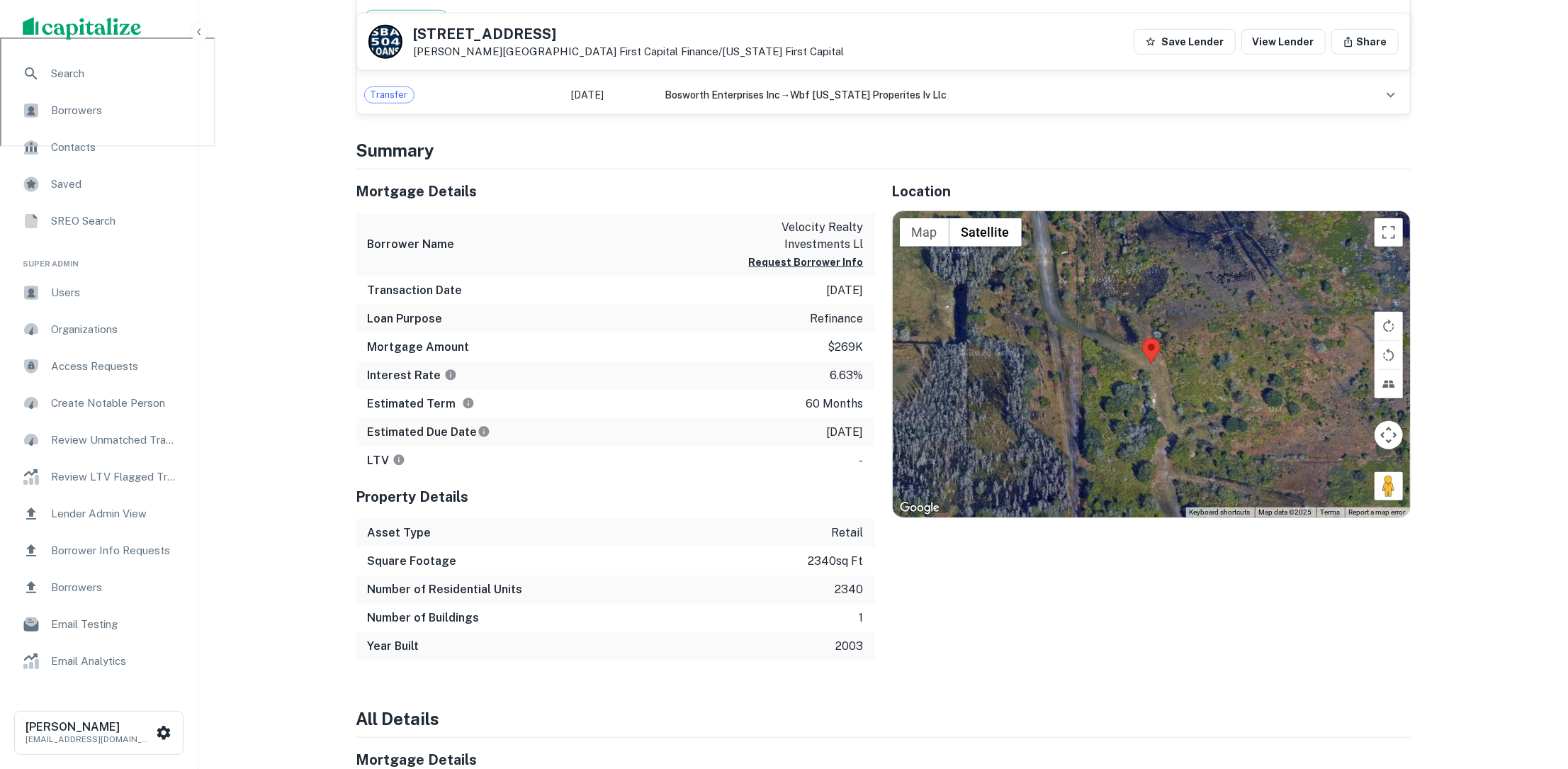
scroll to position [739, 0]
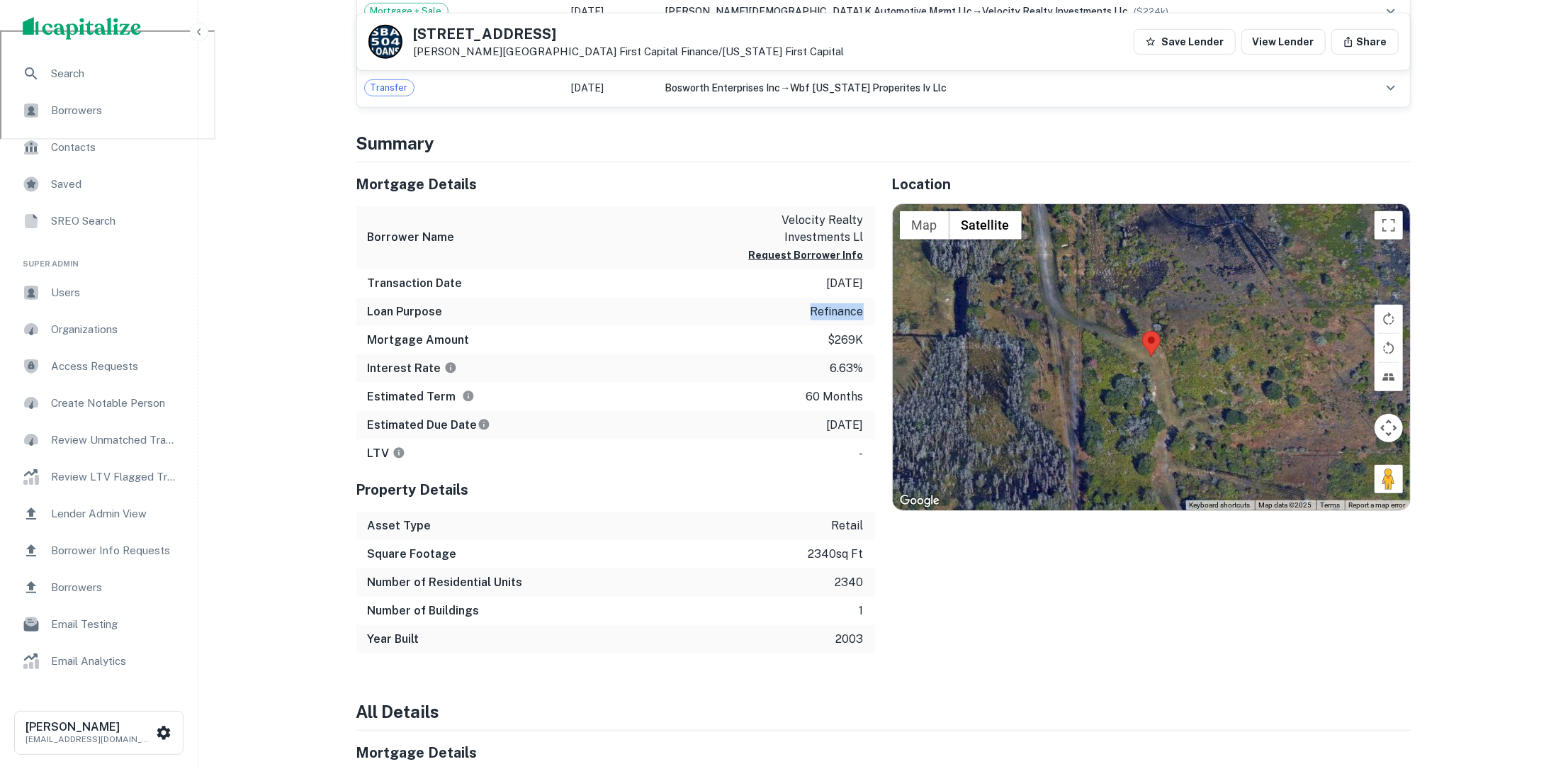
drag, startPoint x: 806, startPoint y: 310, endPoint x: 862, endPoint y: 309, distance: 56.0
click at [862, 309] on div "Loan Purpose refinance" at bounding box center [616, 311] width 519 height 28
drag, startPoint x: 832, startPoint y: 367, endPoint x: 857, endPoint y: 367, distance: 25.0
click at [857, 367] on p "6.63%" at bounding box center [847, 369] width 34 height 17
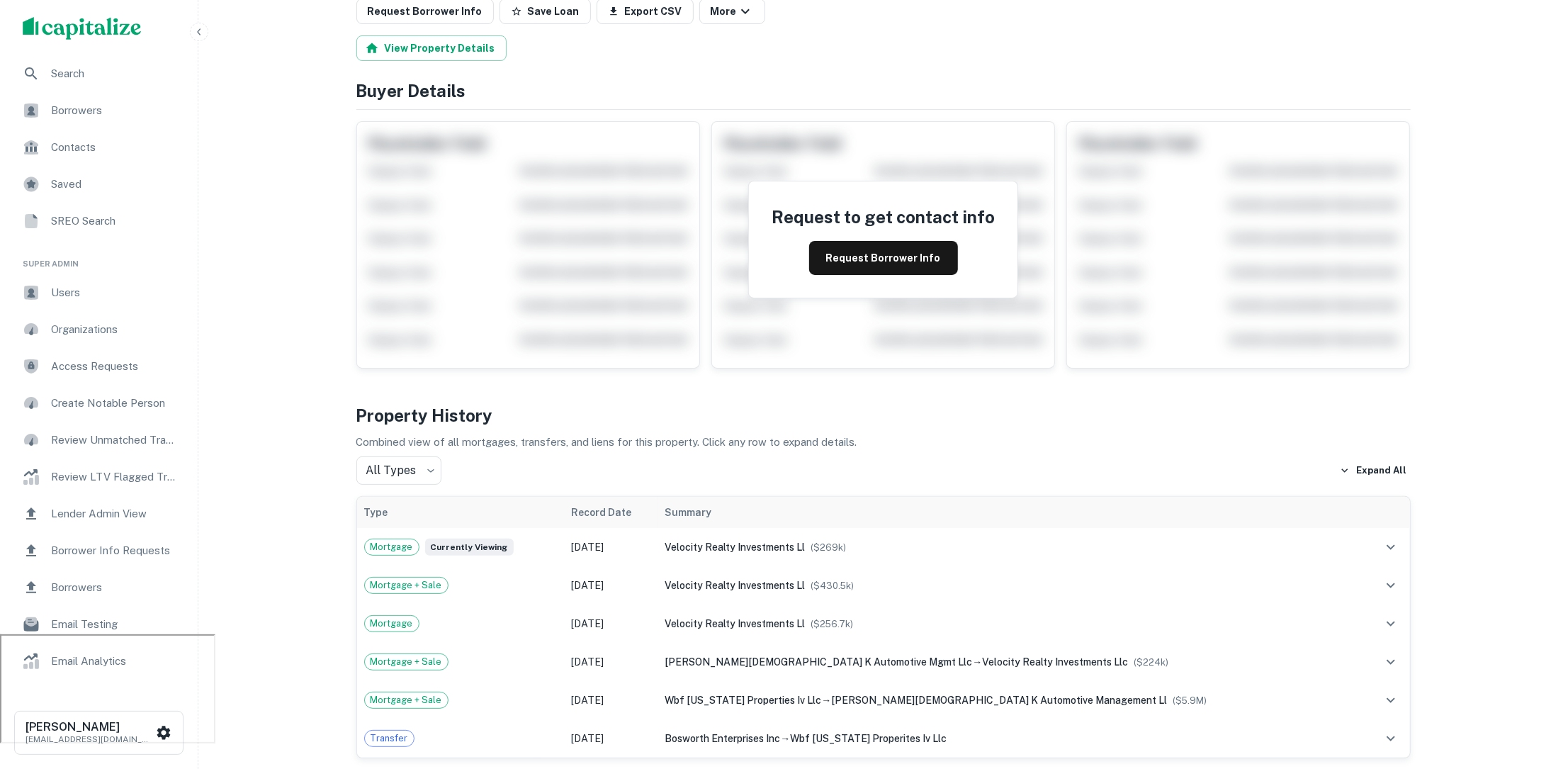
scroll to position [0, 0]
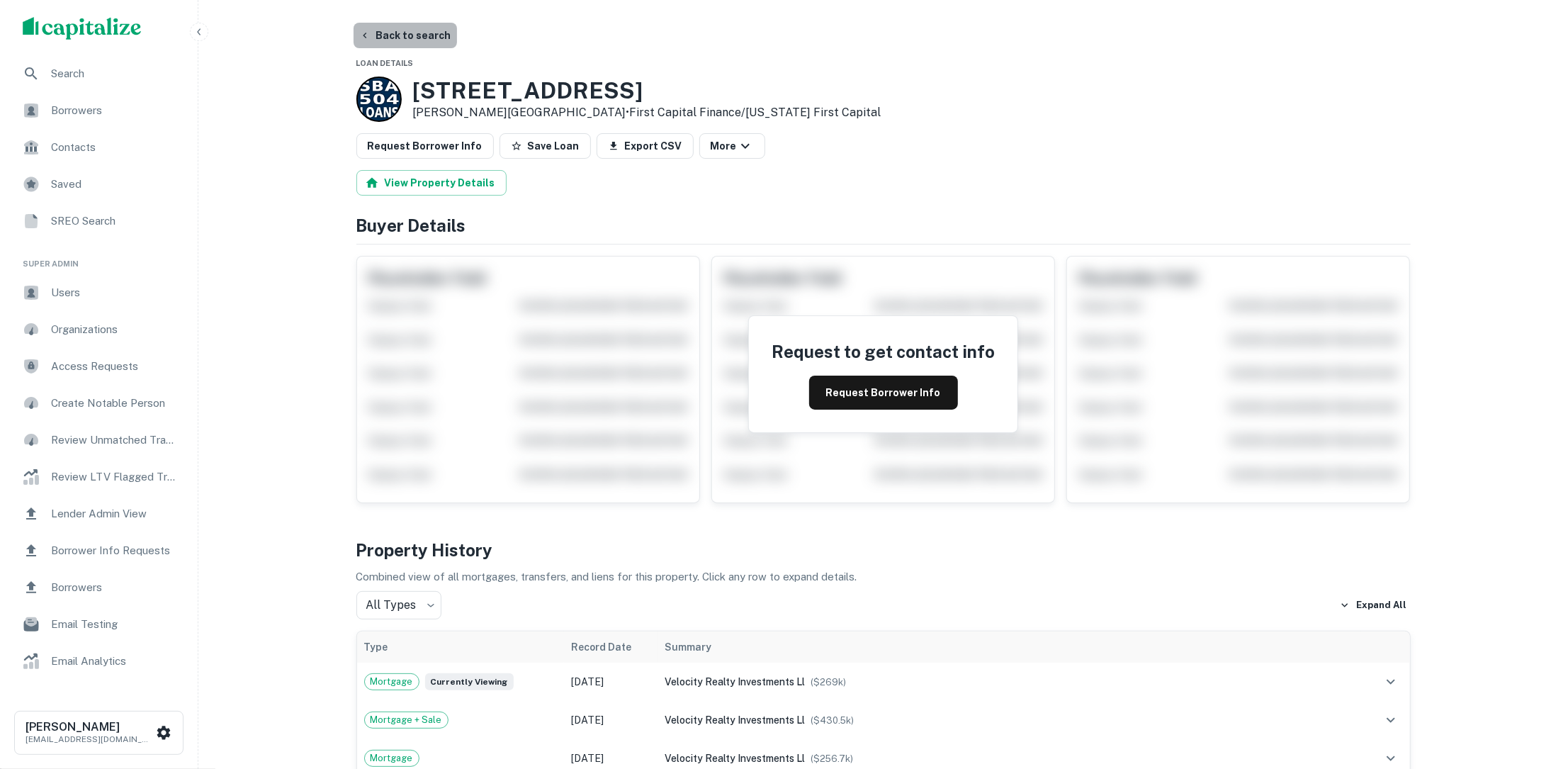
click at [414, 38] on button "Back to search" at bounding box center [406, 35] width 103 height 25
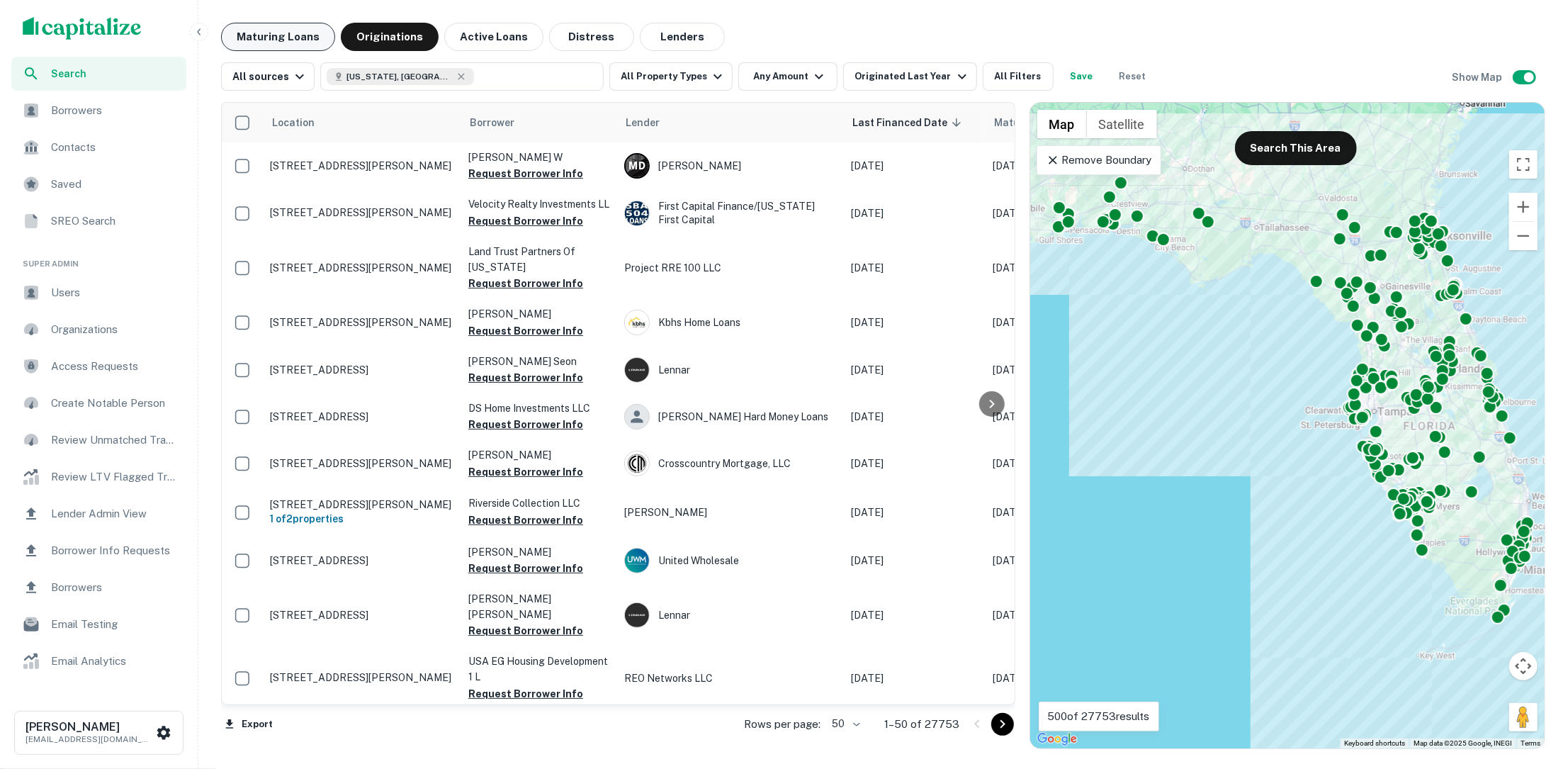
click at [289, 31] on button "Maturing Loans" at bounding box center [279, 36] width 114 height 28
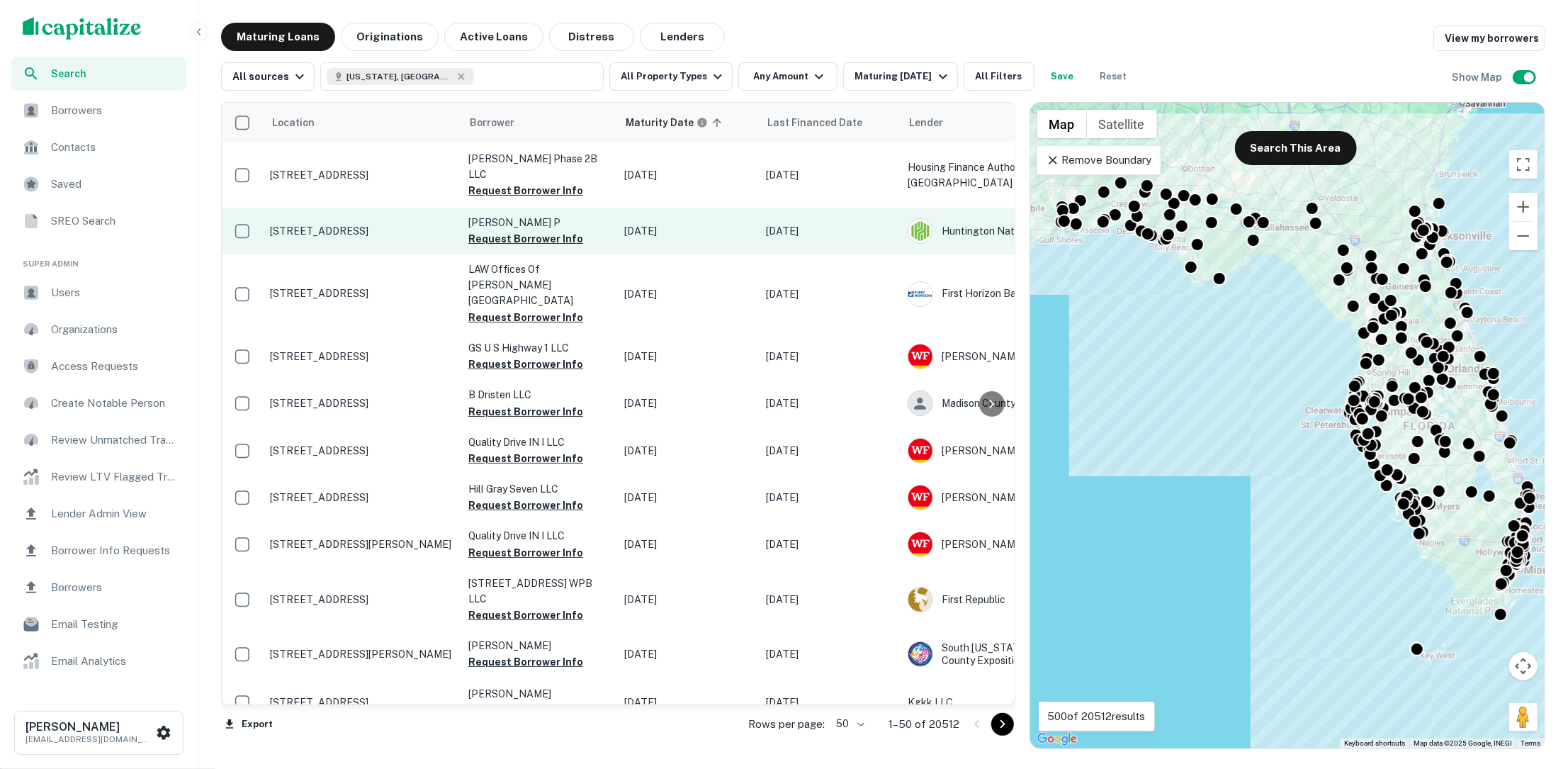
click at [364, 225] on p "[STREET_ADDRESS]" at bounding box center [362, 232] width 184 height 13
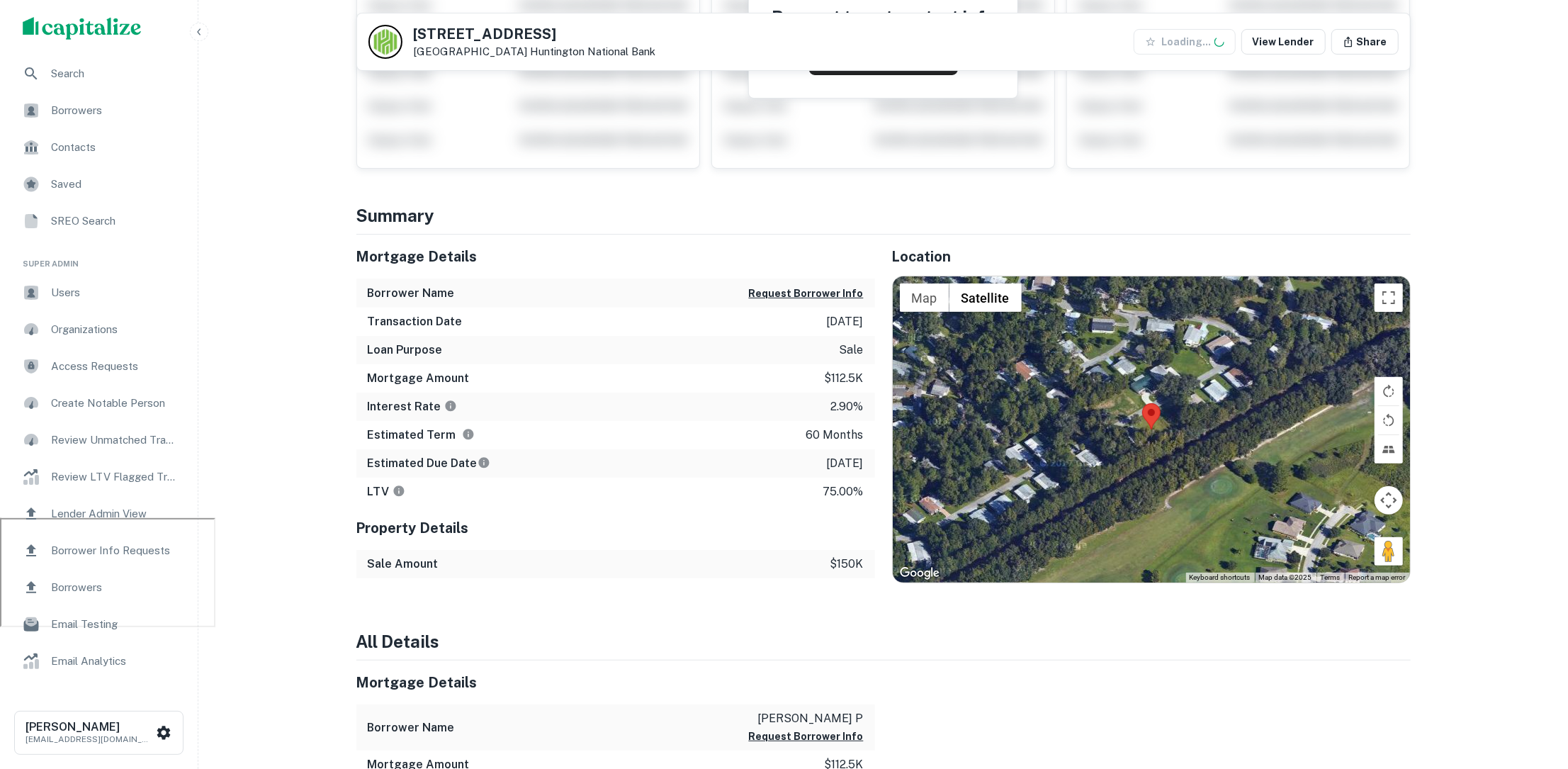
scroll to position [276, 0]
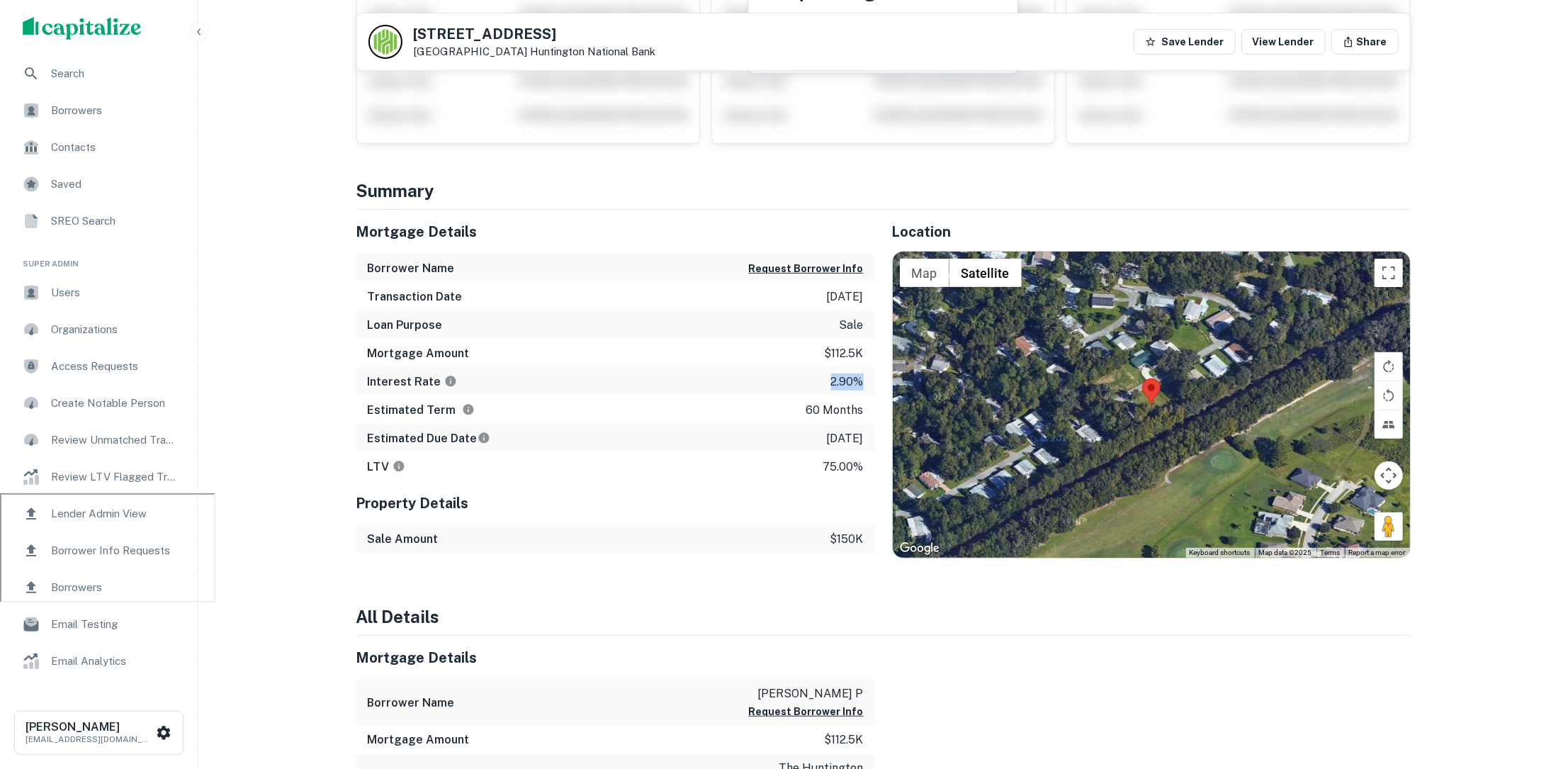
drag, startPoint x: 820, startPoint y: 380, endPoint x: 862, endPoint y: 379, distance: 42.0
click at [862, 379] on div "Interest Rate 2.90%" at bounding box center [616, 381] width 519 height 28
click at [862, 379] on p "2.90%" at bounding box center [848, 382] width 33 height 17
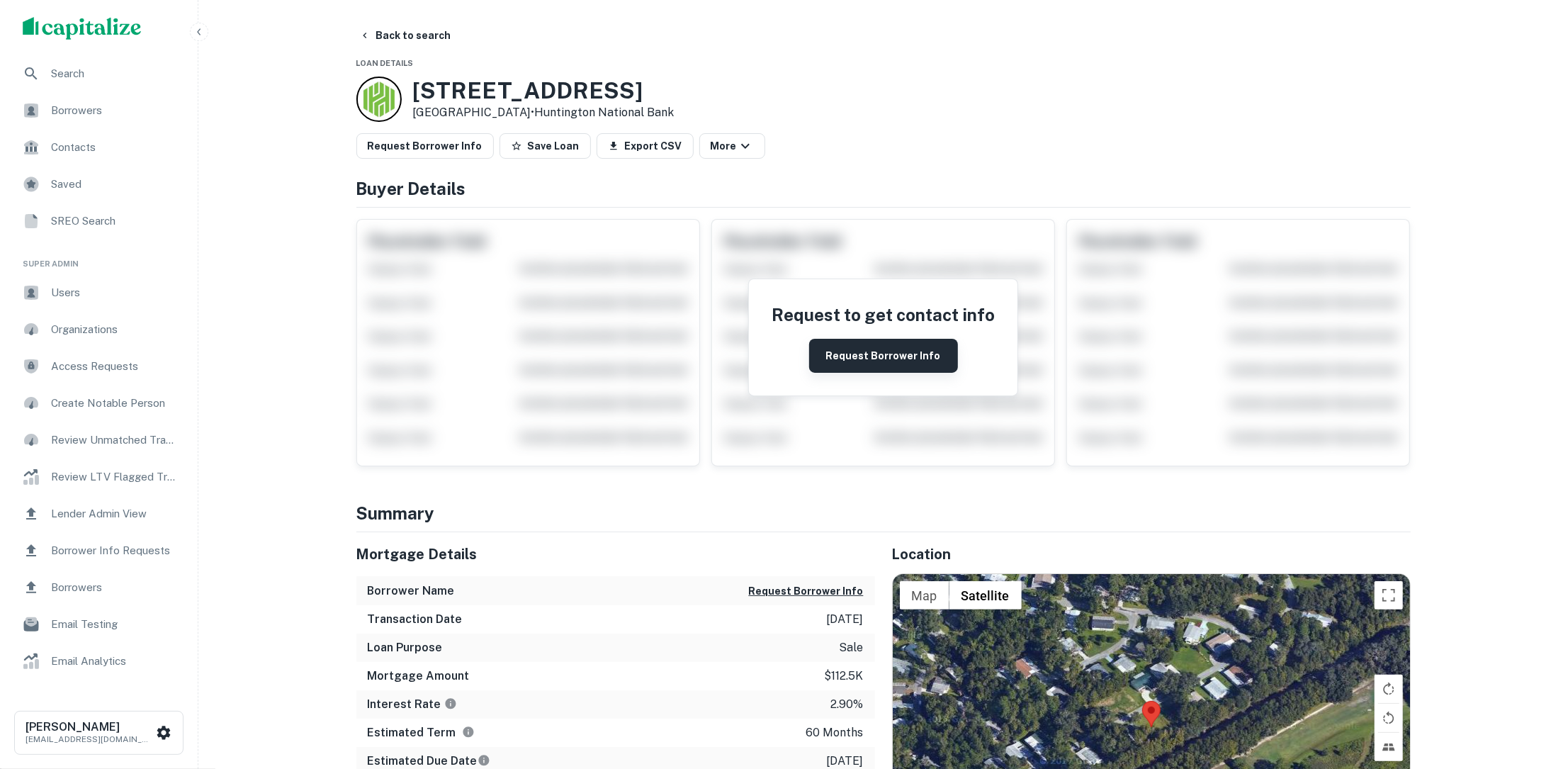
click at [868, 348] on button "Request Borrower Info" at bounding box center [884, 355] width 149 height 34
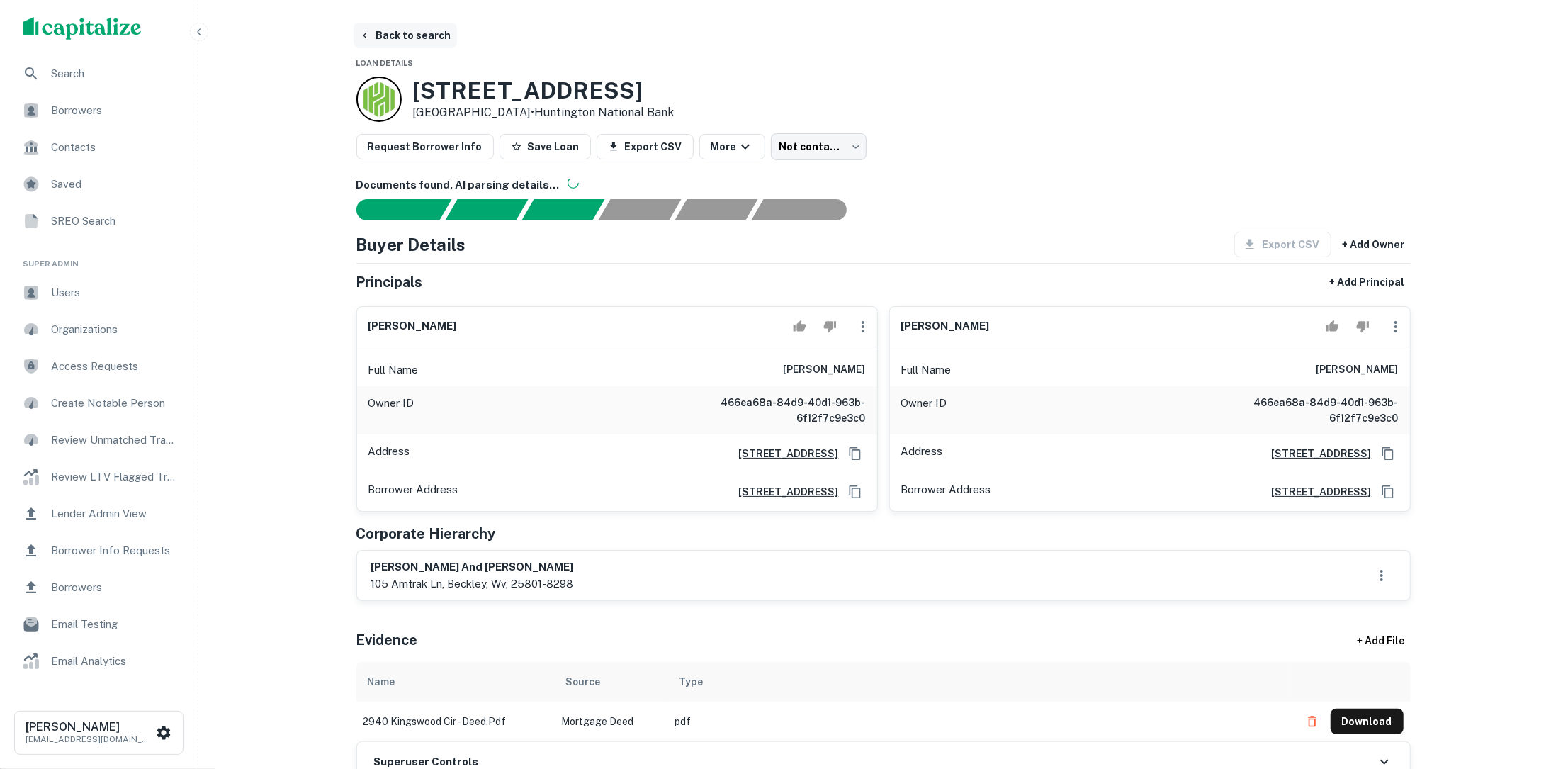
click at [421, 29] on button "Back to search" at bounding box center [406, 35] width 103 height 25
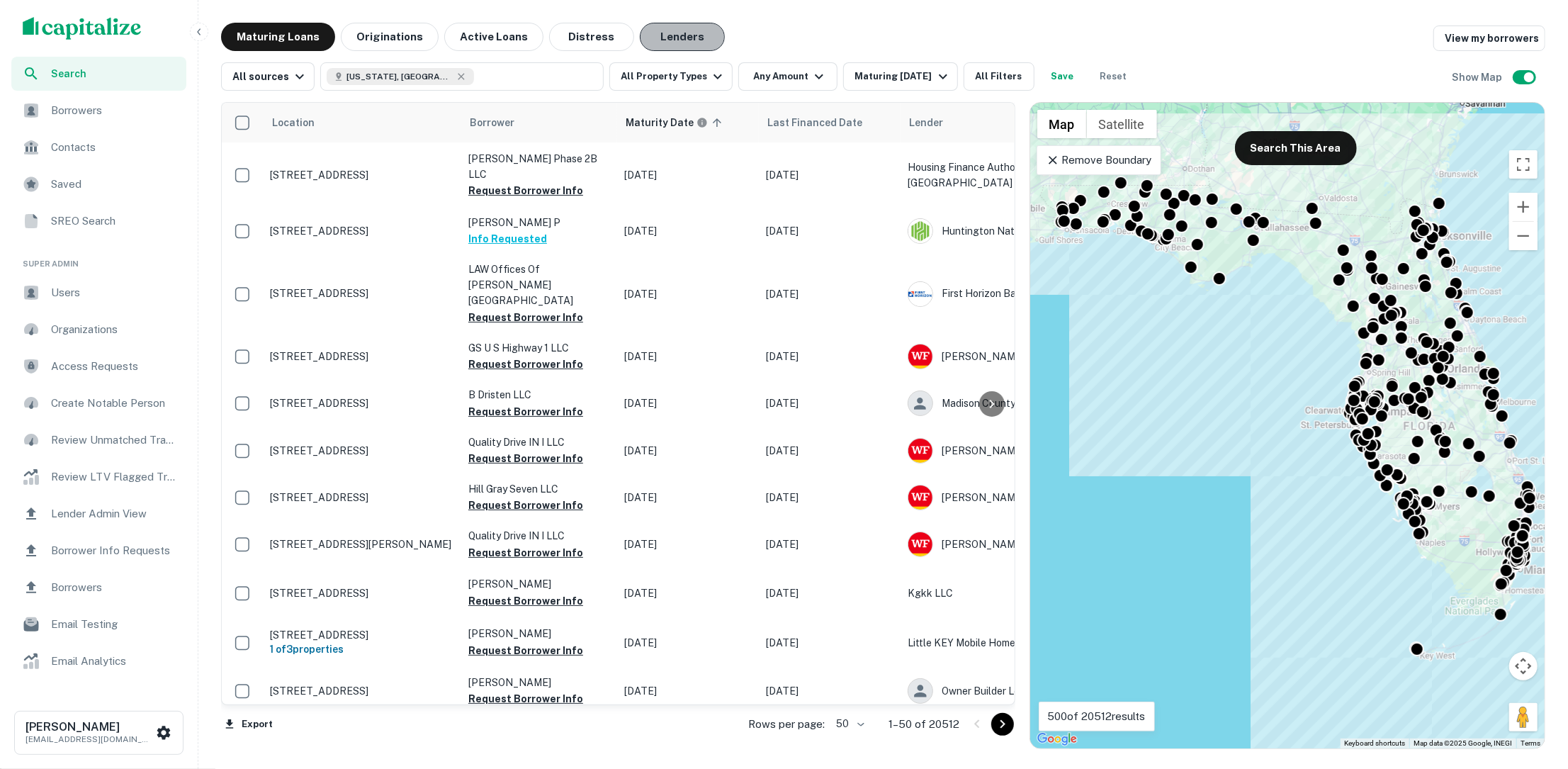
click at [660, 40] on button "Lenders" at bounding box center [682, 36] width 85 height 28
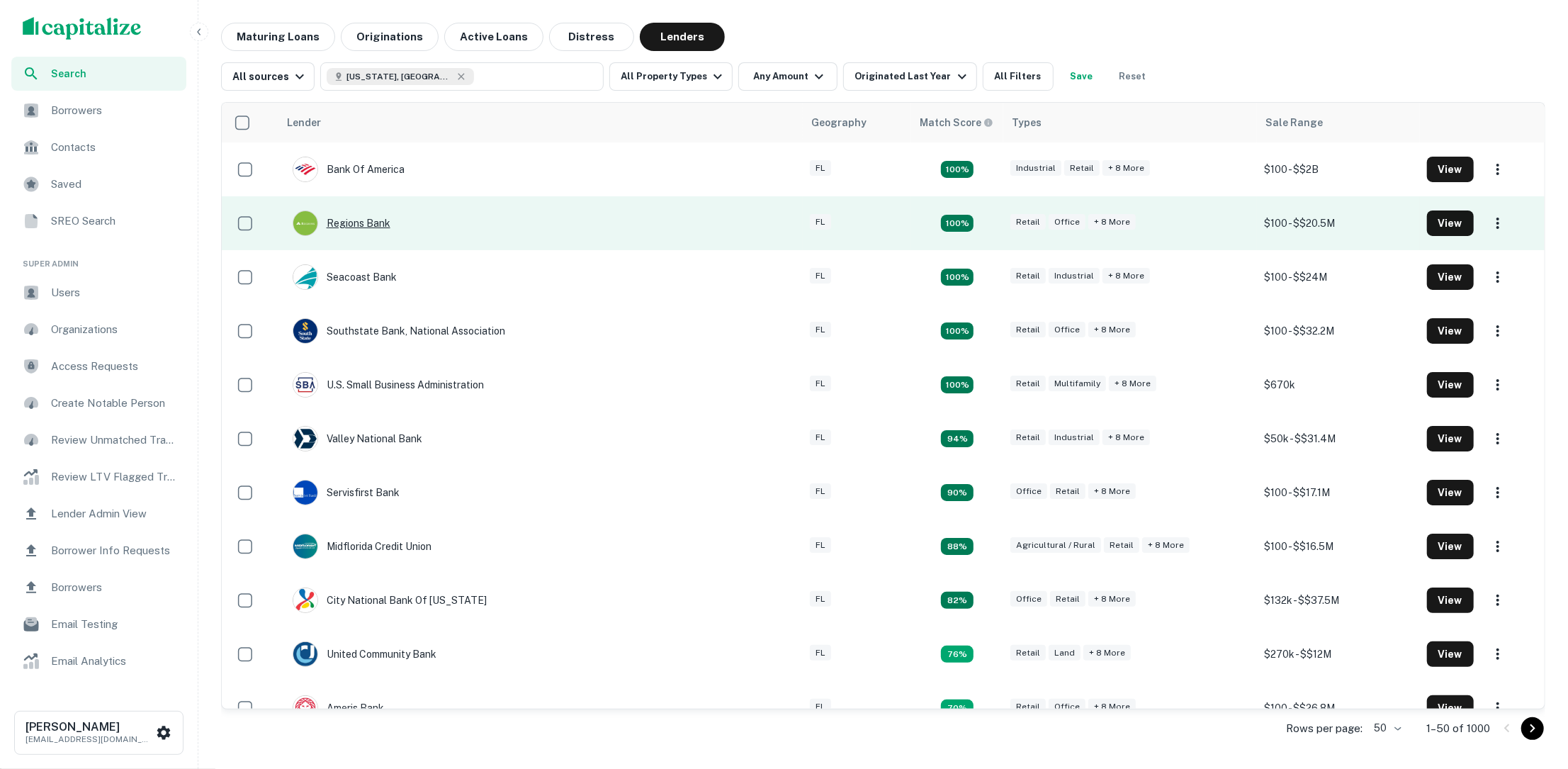
click at [376, 223] on div "Regions Bank" at bounding box center [342, 223] width 98 height 25
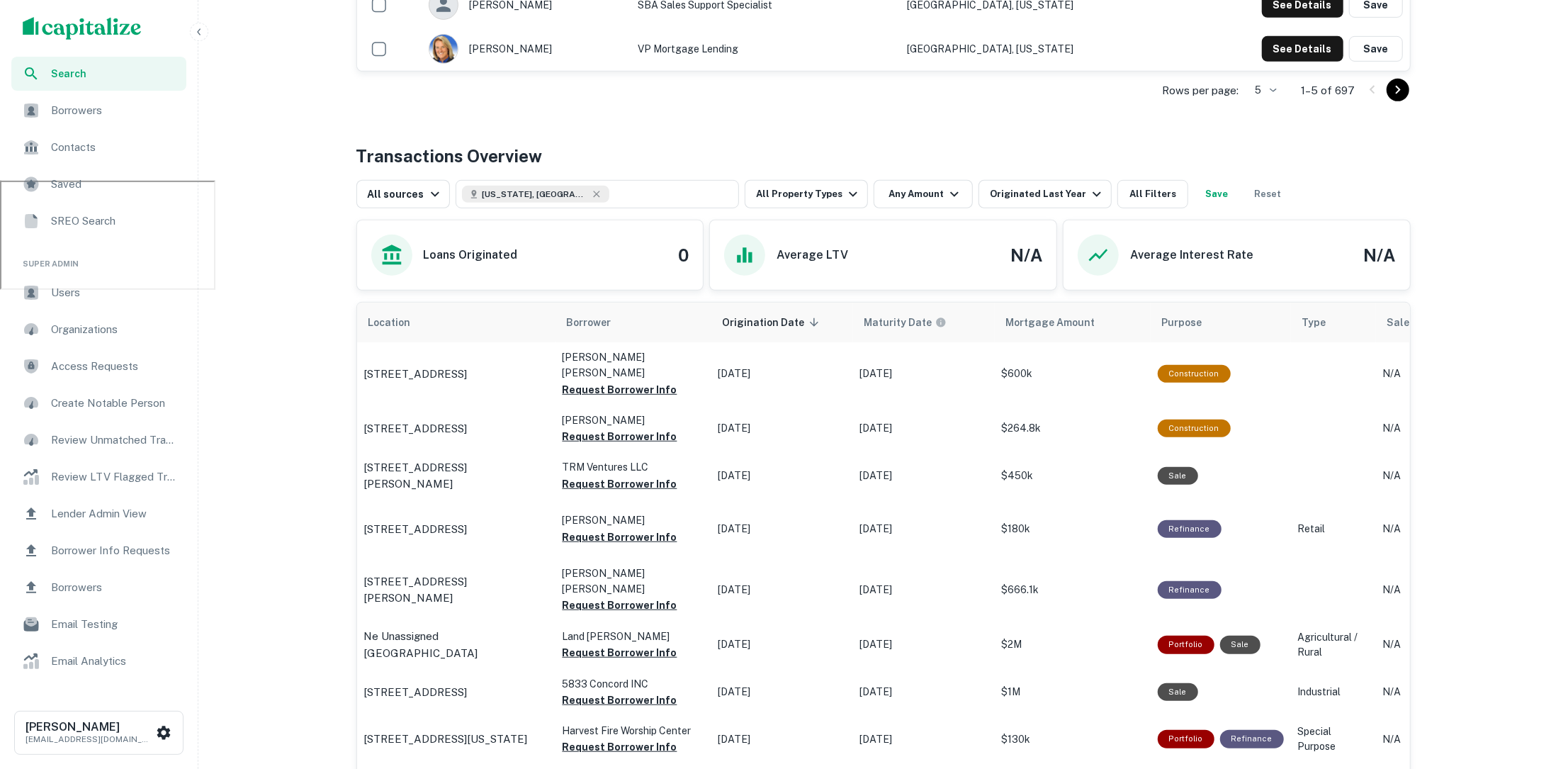
scroll to position [587, 0]
click at [1245, 194] on button "Reset" at bounding box center [1268, 195] width 45 height 28
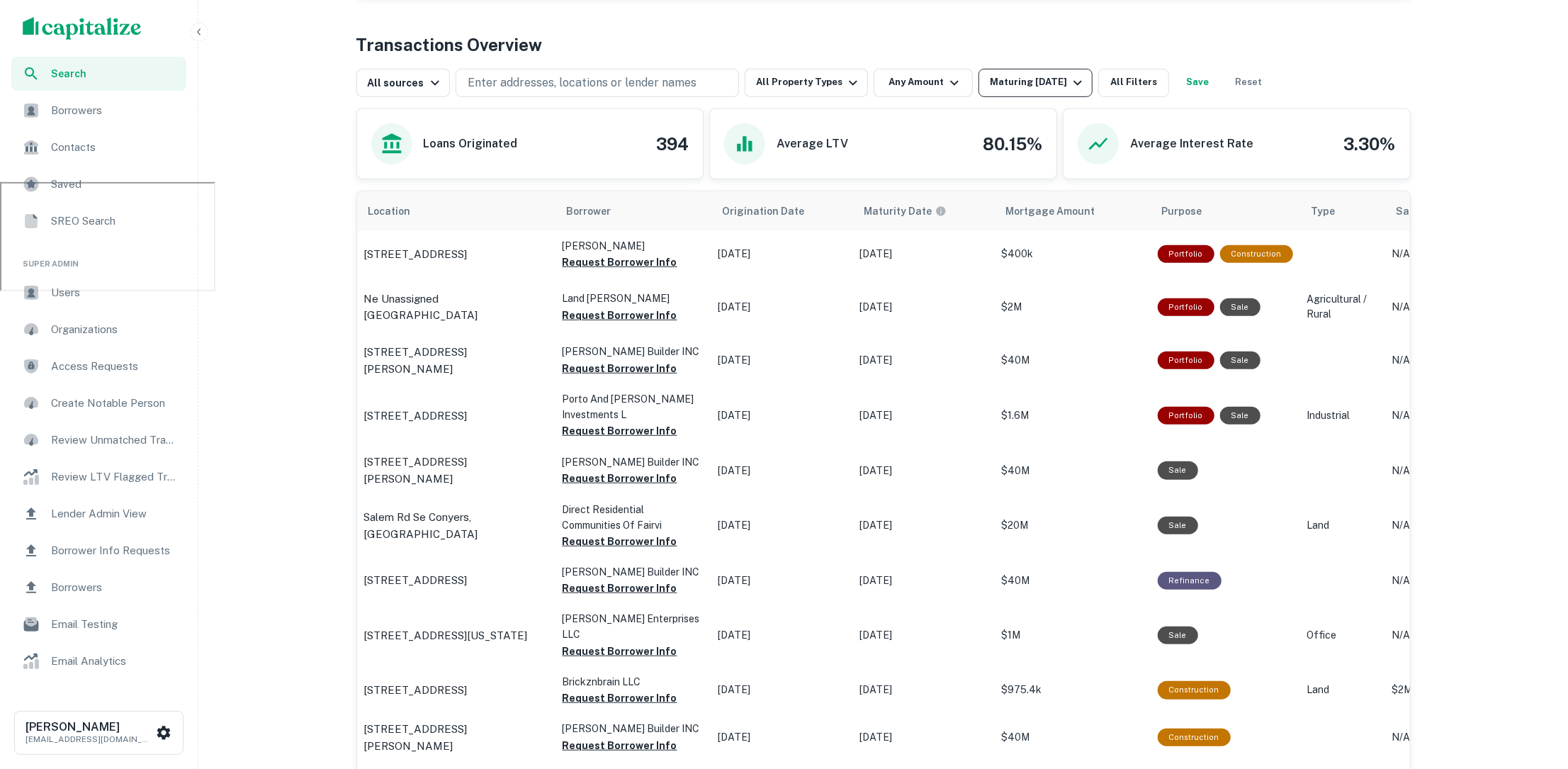
click at [1076, 79] on icon "button" at bounding box center [1078, 83] width 17 height 17
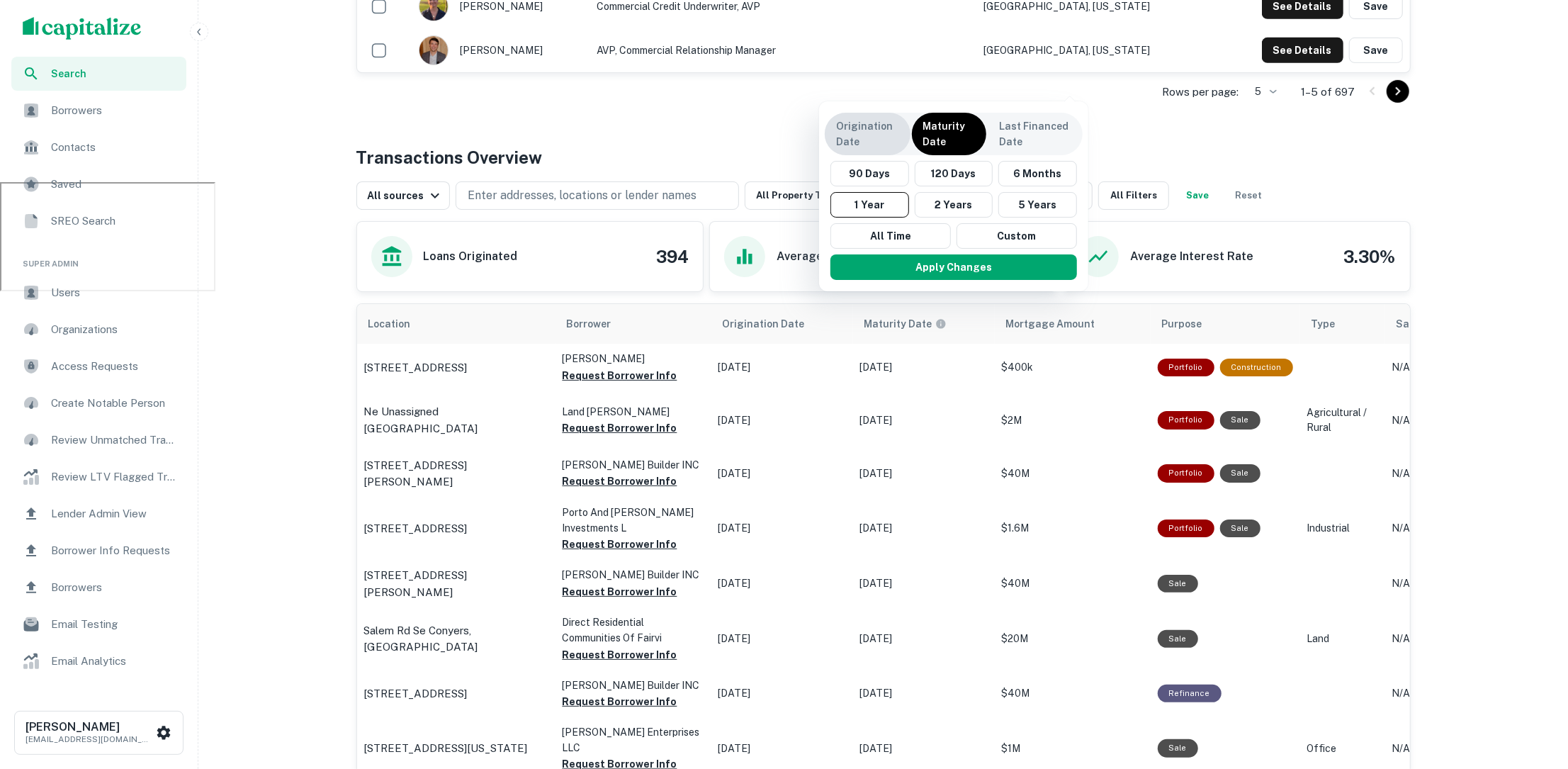
click at [885, 127] on p "Origination Date" at bounding box center [868, 133] width 64 height 31
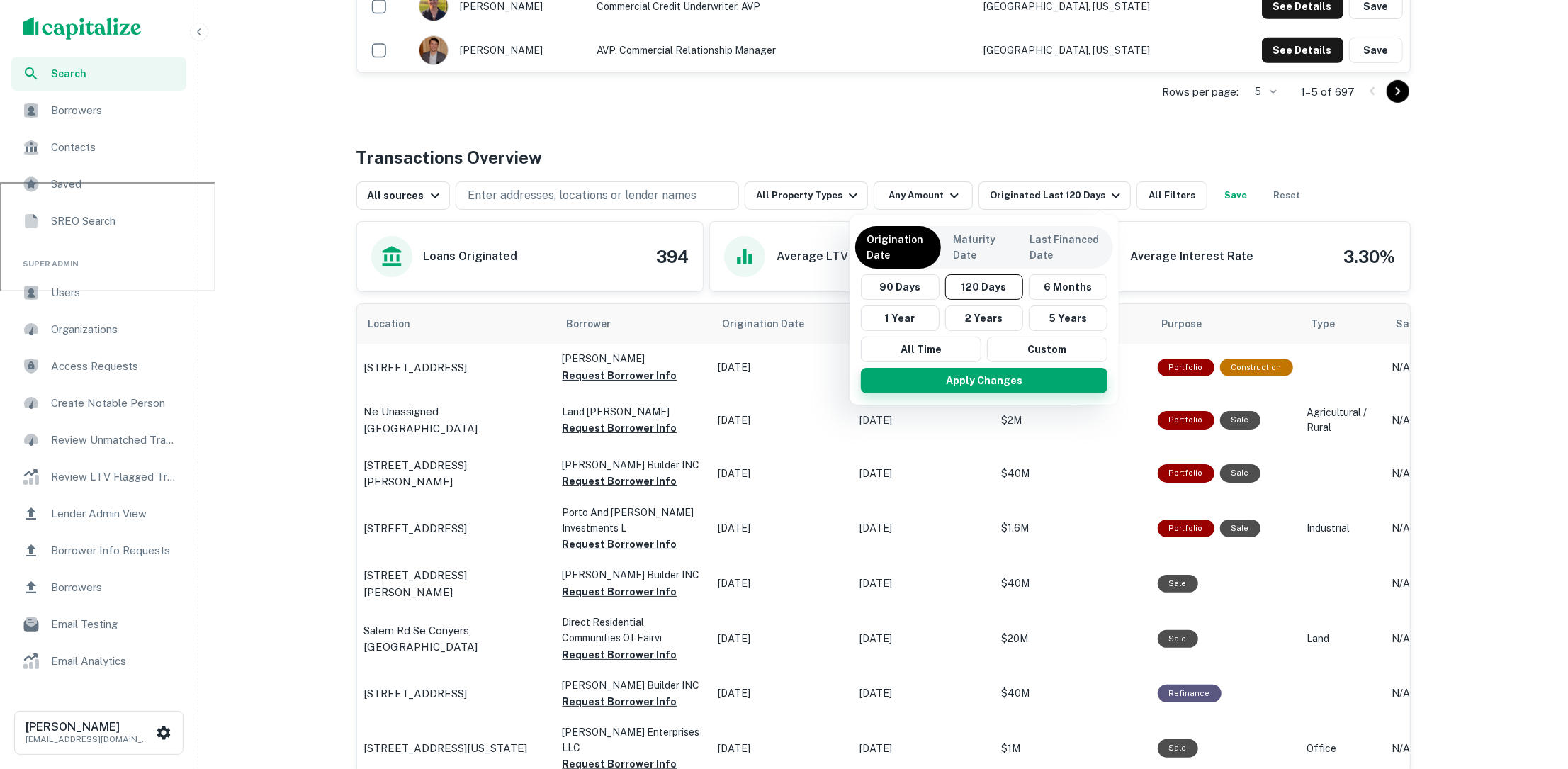
click at [962, 375] on button "Apply Changes" at bounding box center [985, 380] width 247 height 25
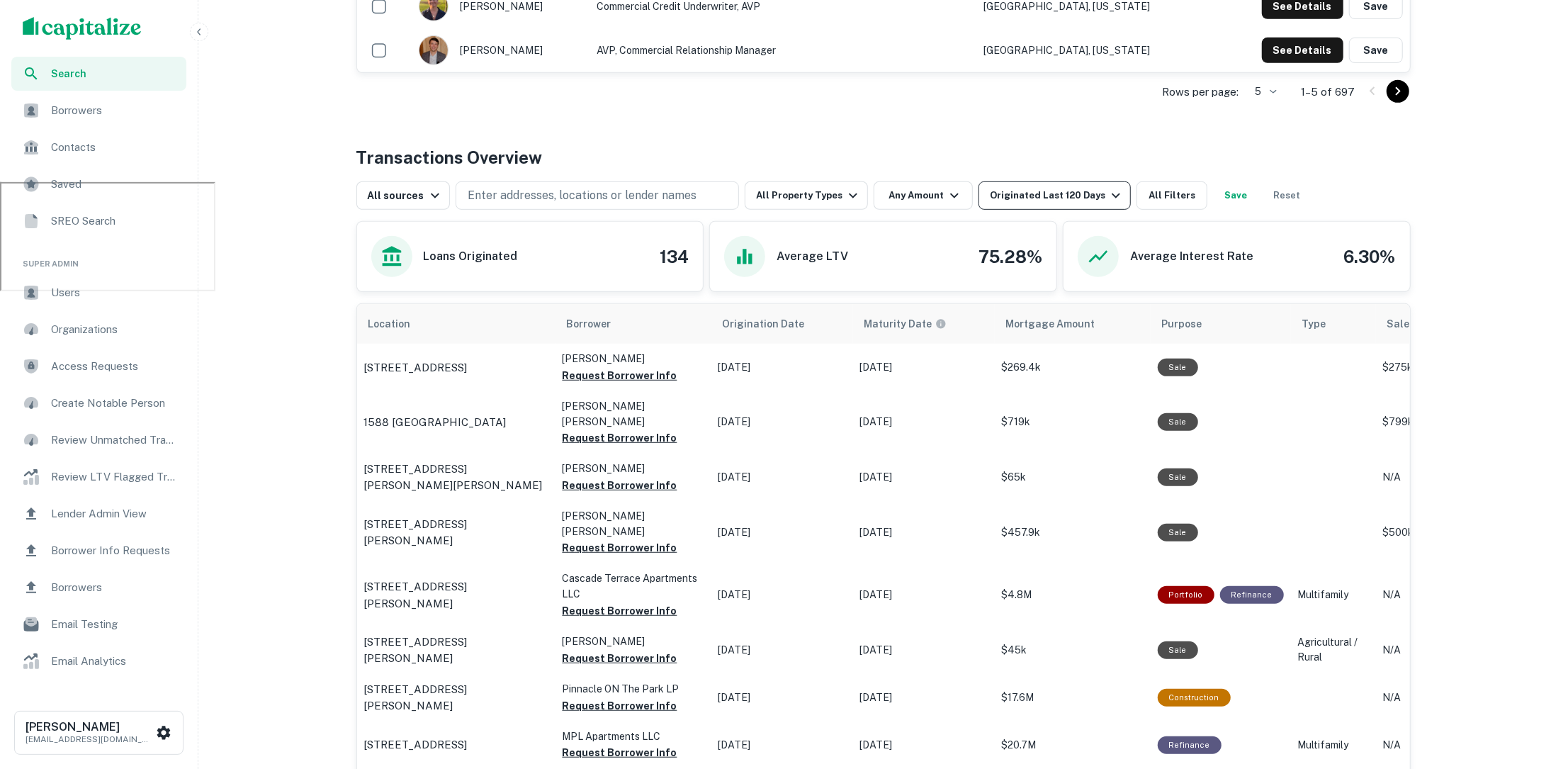
click at [1108, 191] on icon "button" at bounding box center [1116, 195] width 17 height 17
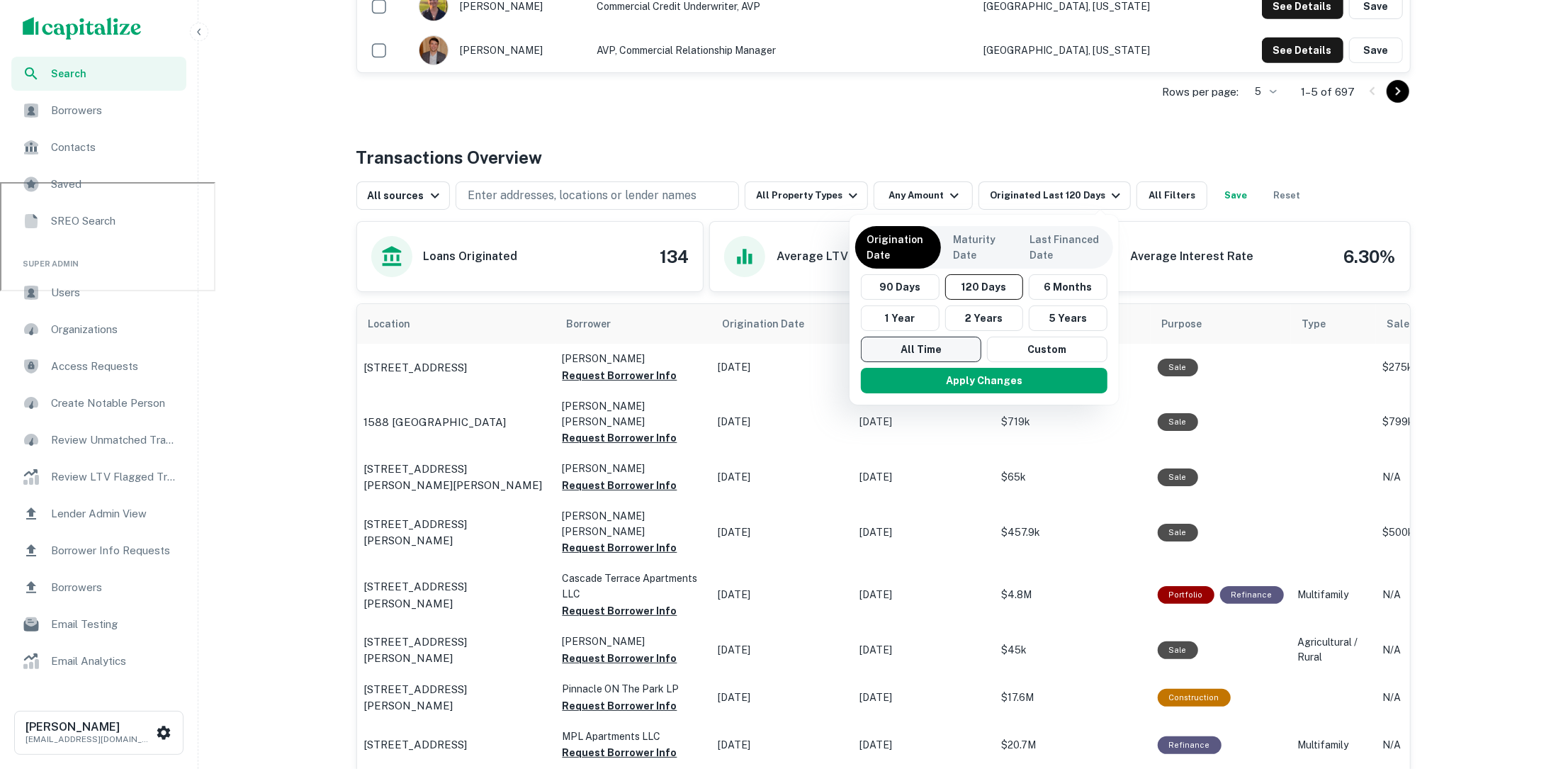
click at [919, 353] on button "All Time" at bounding box center [921, 350] width 121 height 25
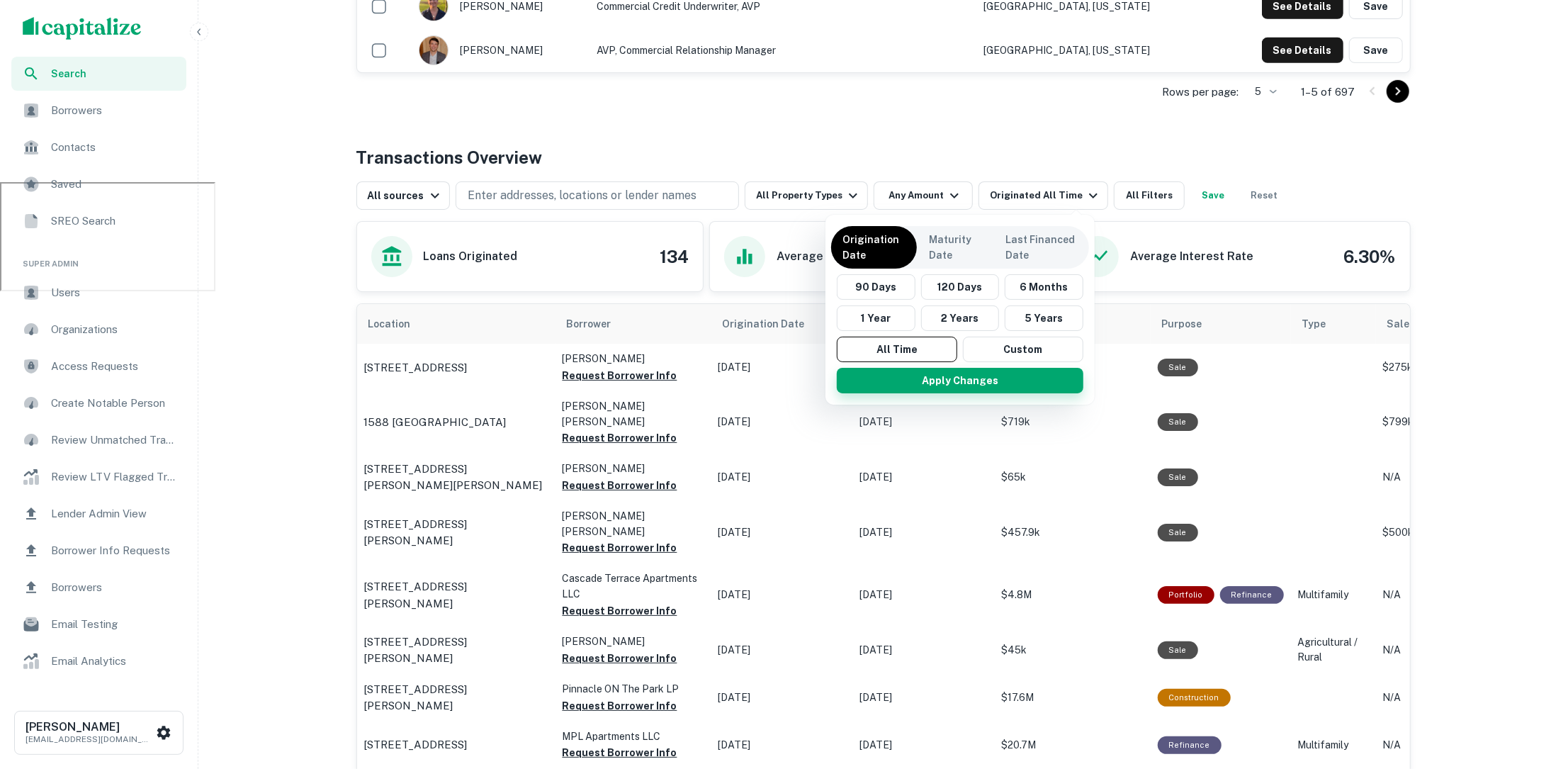
click at [926, 380] on button "Apply Changes" at bounding box center [960, 380] width 247 height 25
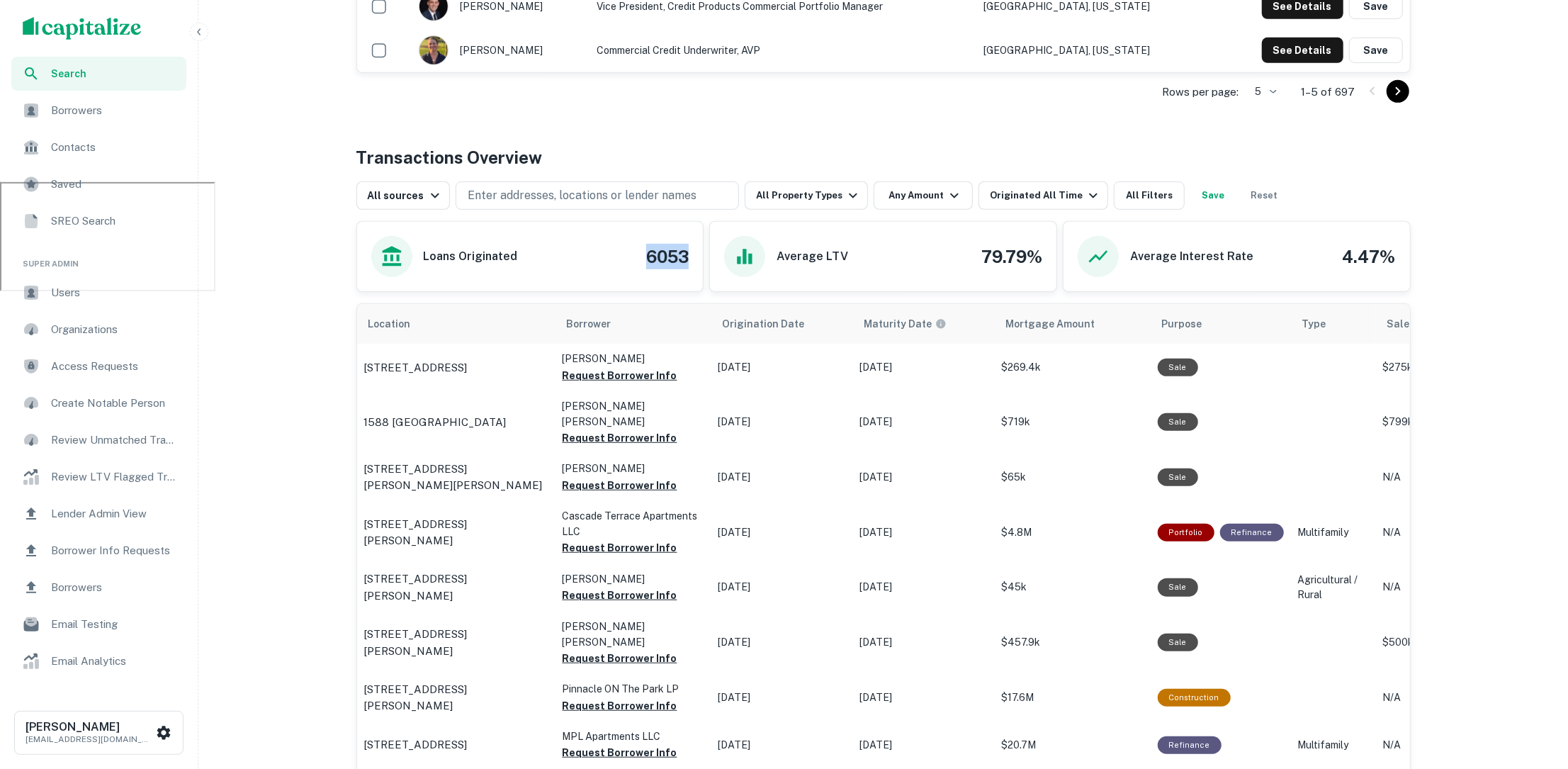
drag, startPoint x: 642, startPoint y: 251, endPoint x: 691, endPoint y: 251, distance: 49.0
click at [691, 251] on div "Loans Originated 6053" at bounding box center [531, 256] width 347 height 70
click at [846, 192] on icon "button" at bounding box center [853, 195] width 17 height 17
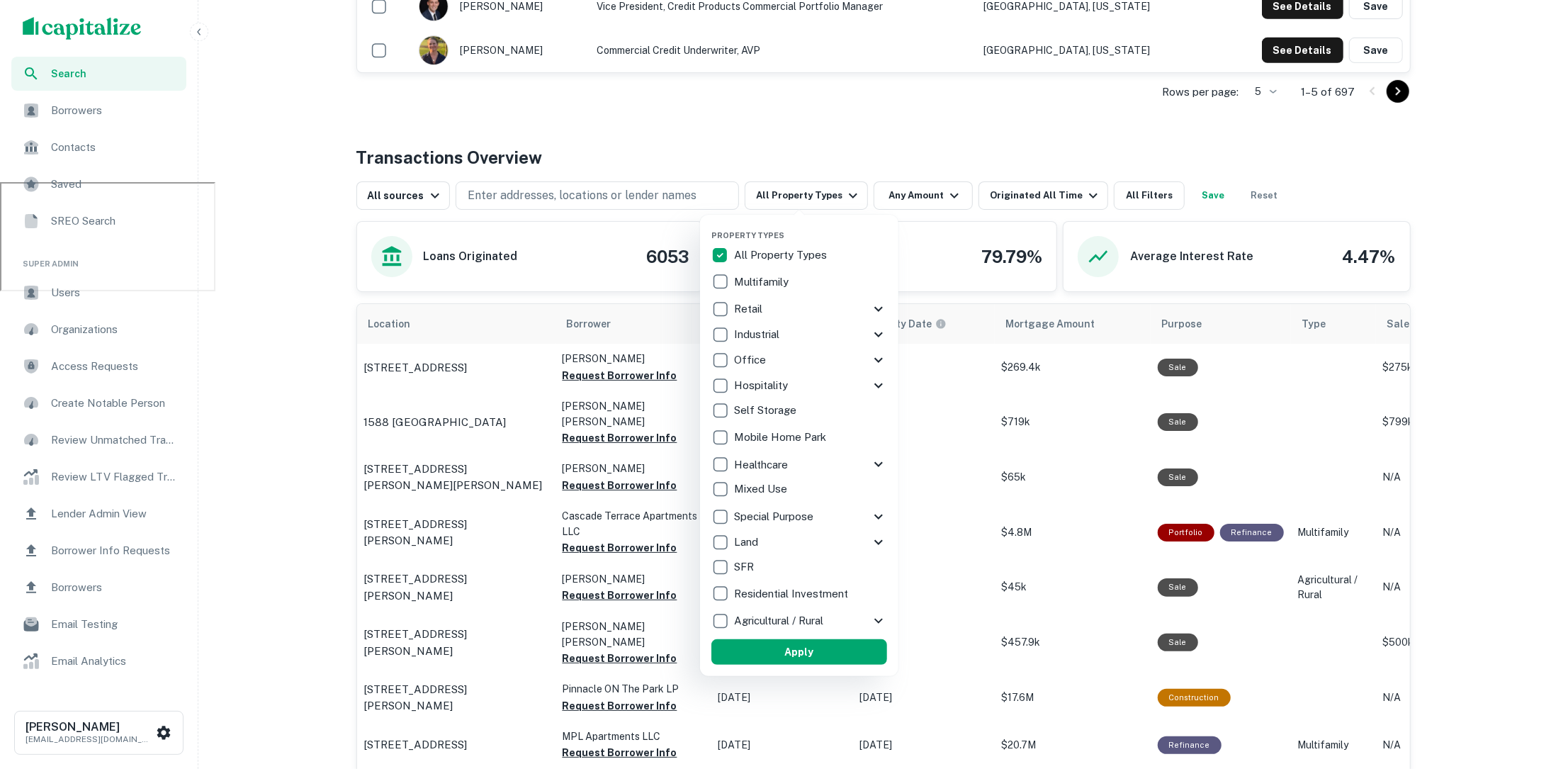
click at [1119, 186] on div at bounding box center [784, 384] width 1568 height 769
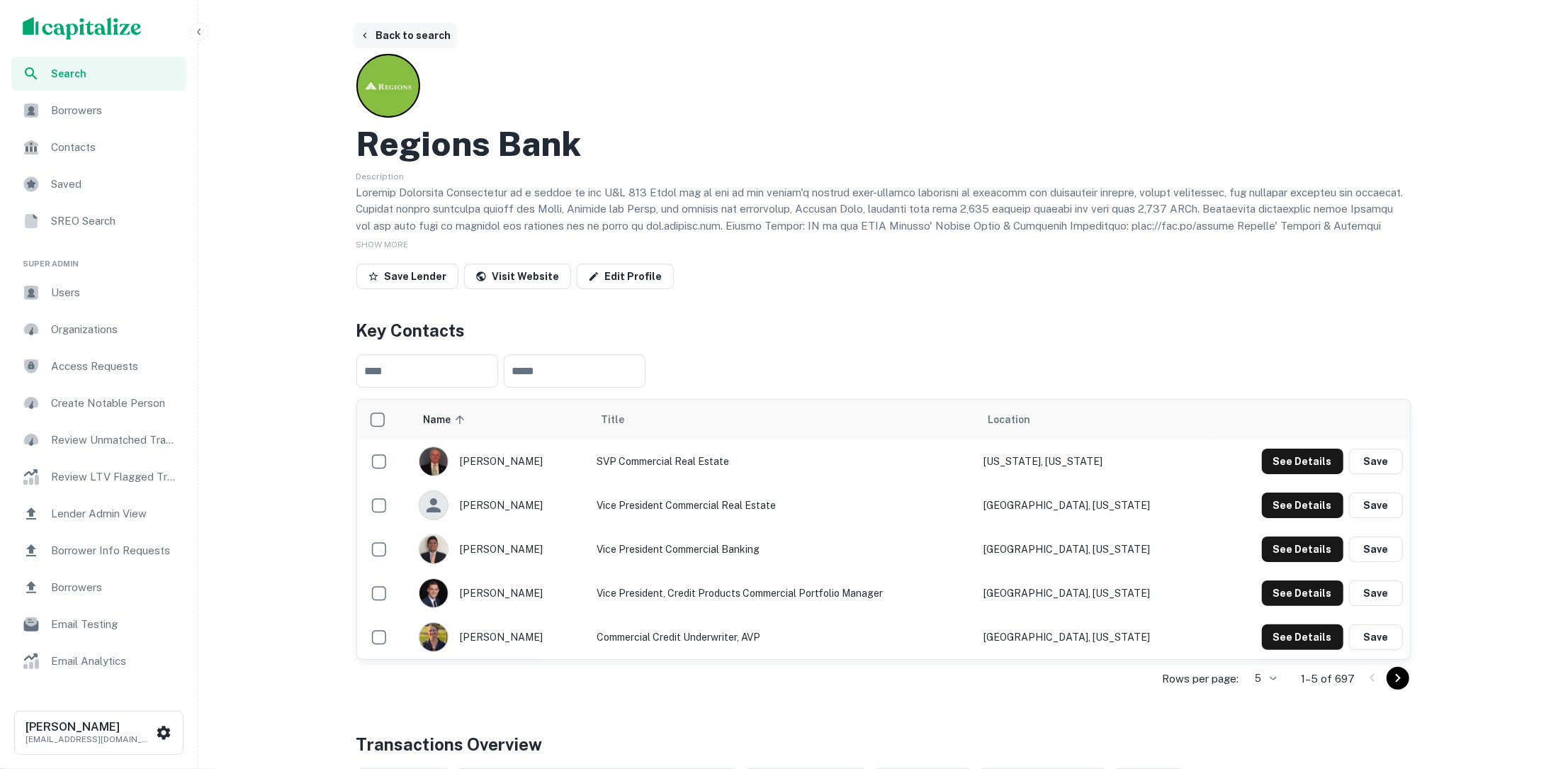
click at [403, 32] on button "Back to search" at bounding box center [406, 35] width 103 height 25
click at [427, 40] on button "Back to search" at bounding box center [406, 35] width 103 height 25
click at [426, 37] on button "Back to search" at bounding box center [406, 35] width 103 height 25
click at [422, 39] on button "Back to search" at bounding box center [406, 35] width 103 height 25
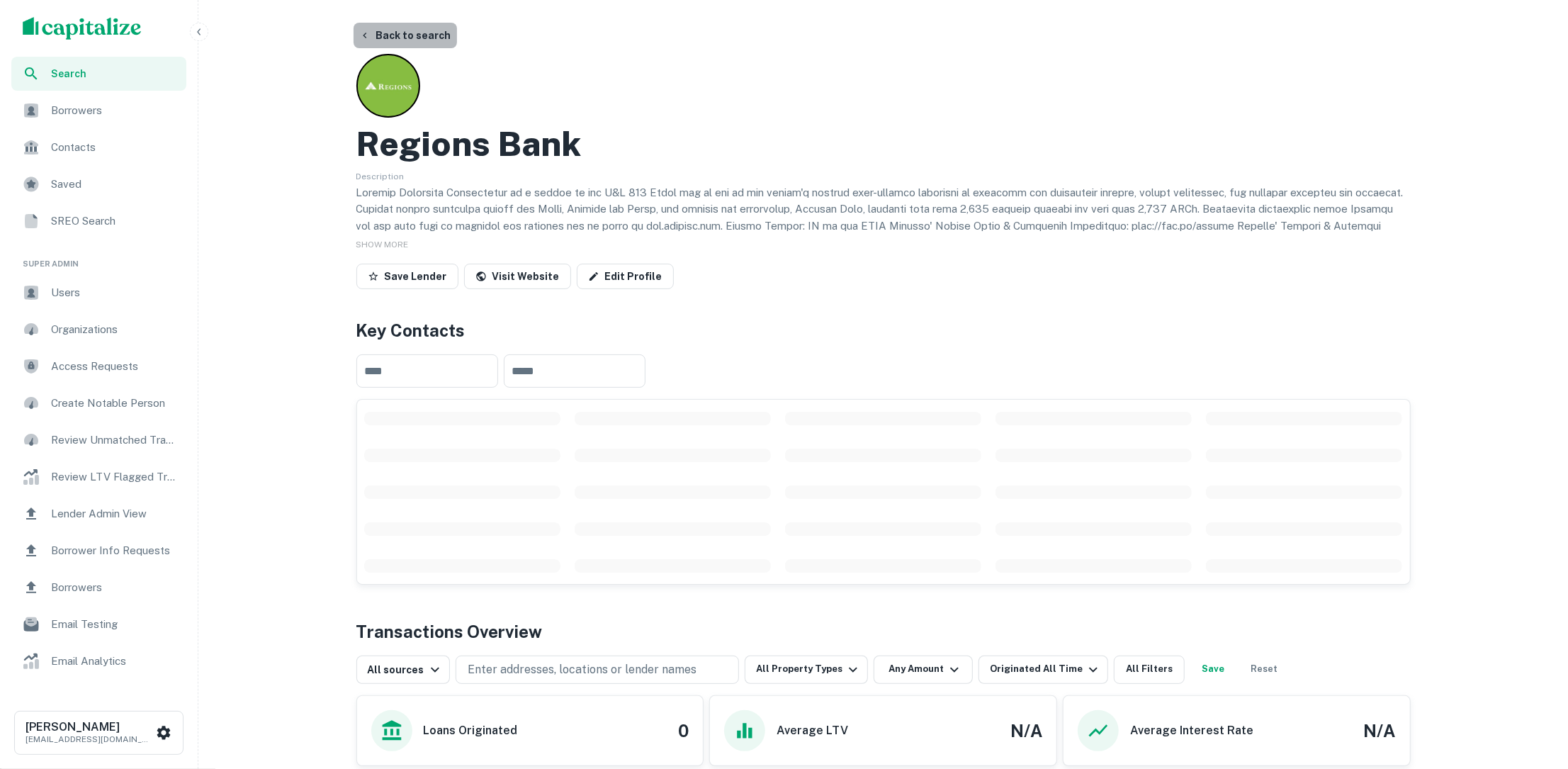
click at [422, 39] on button "Back to search" at bounding box center [406, 35] width 103 height 25
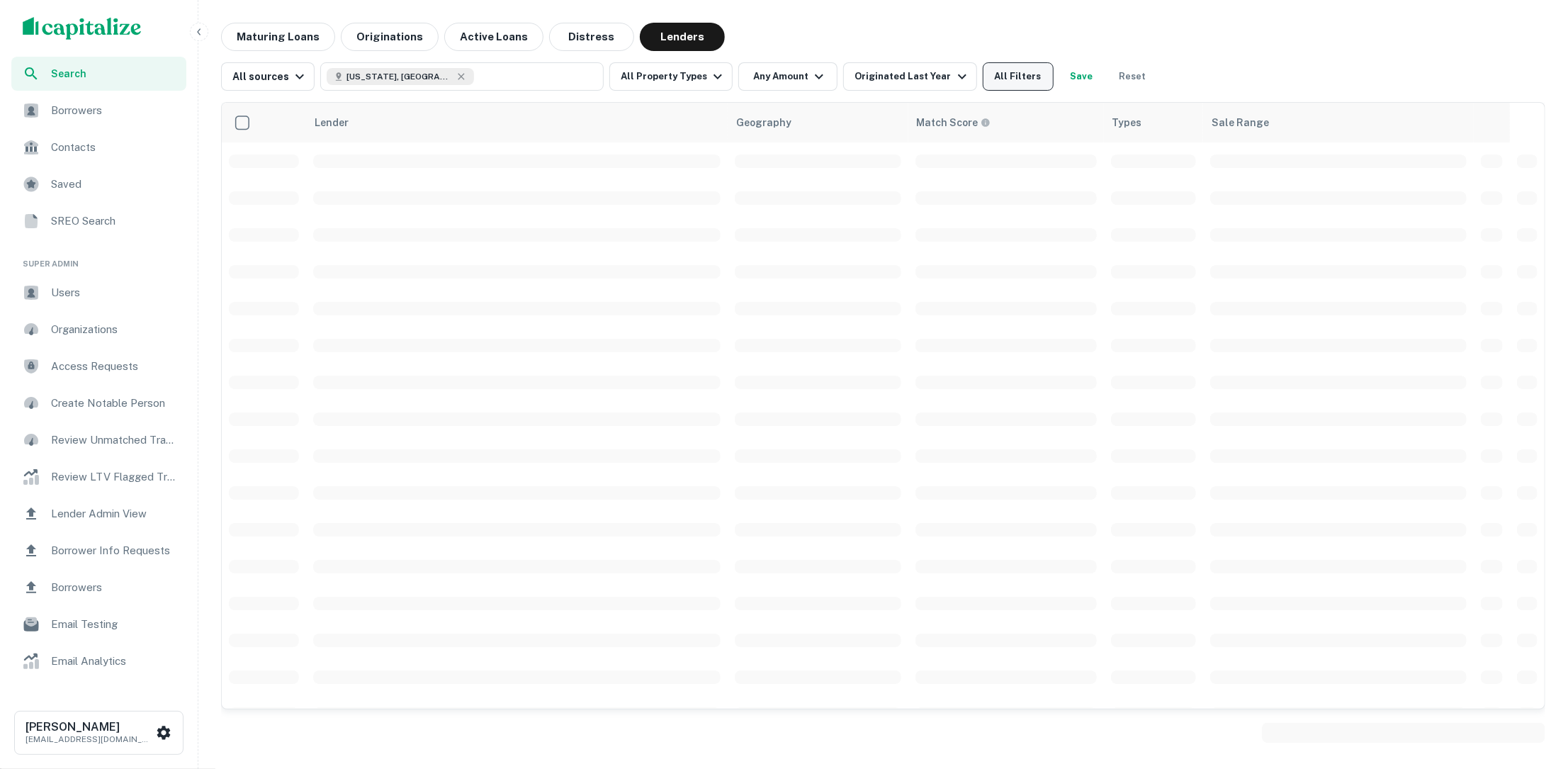
click at [1006, 70] on button "All Filters" at bounding box center [1018, 76] width 71 height 28
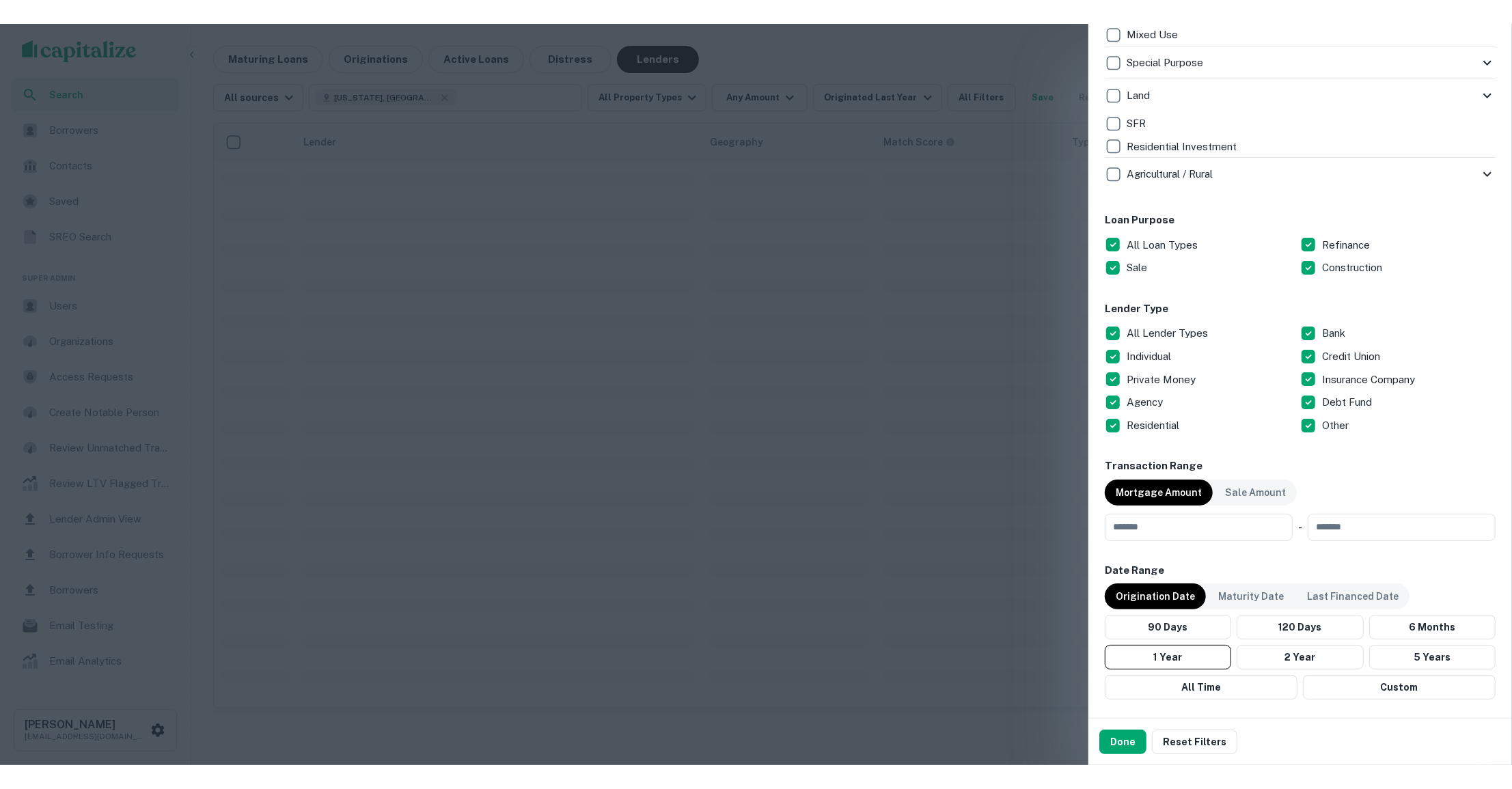
scroll to position [618, 0]
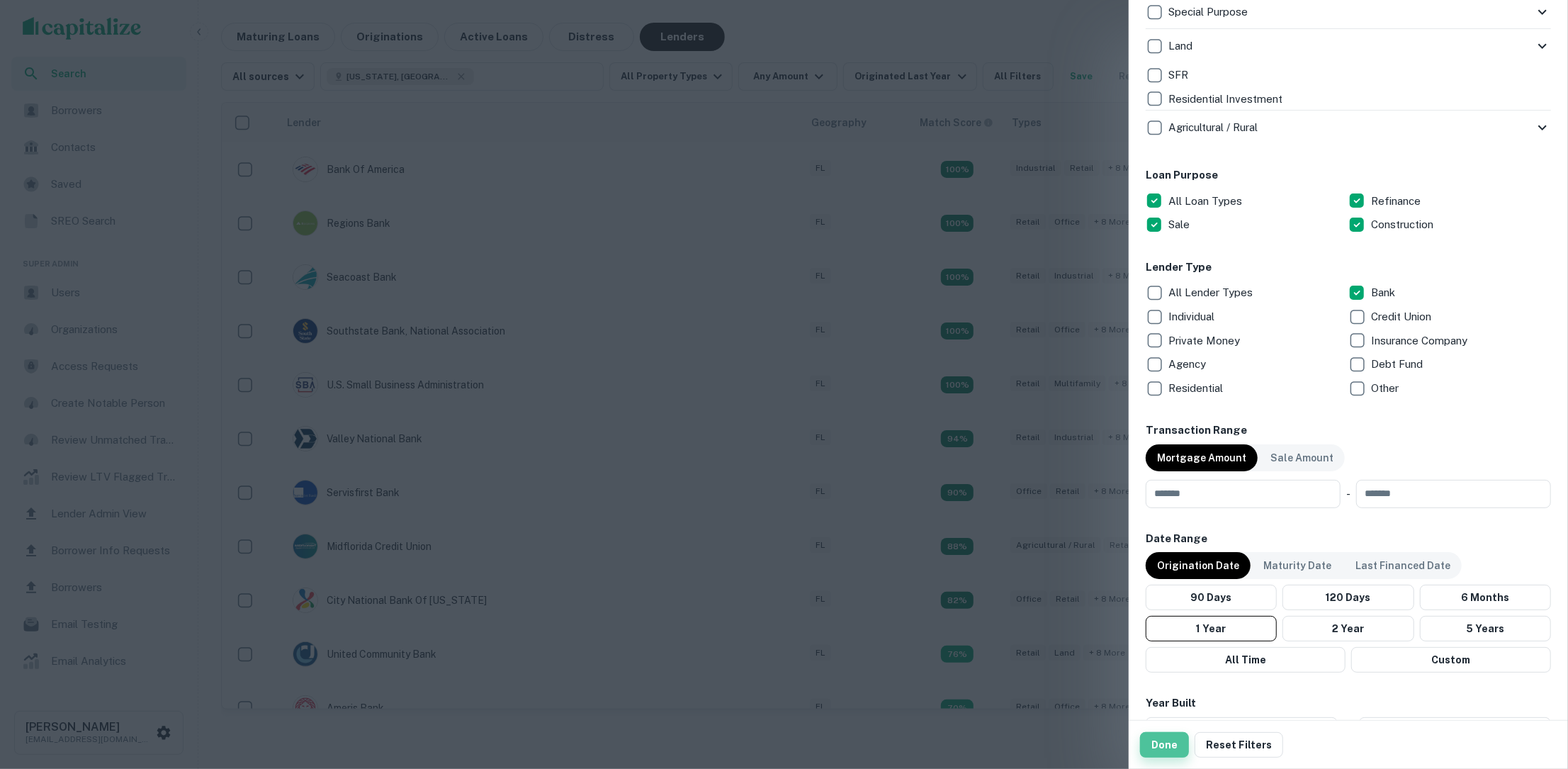
click at [1153, 734] on button "Done" at bounding box center [1165, 745] width 49 height 25
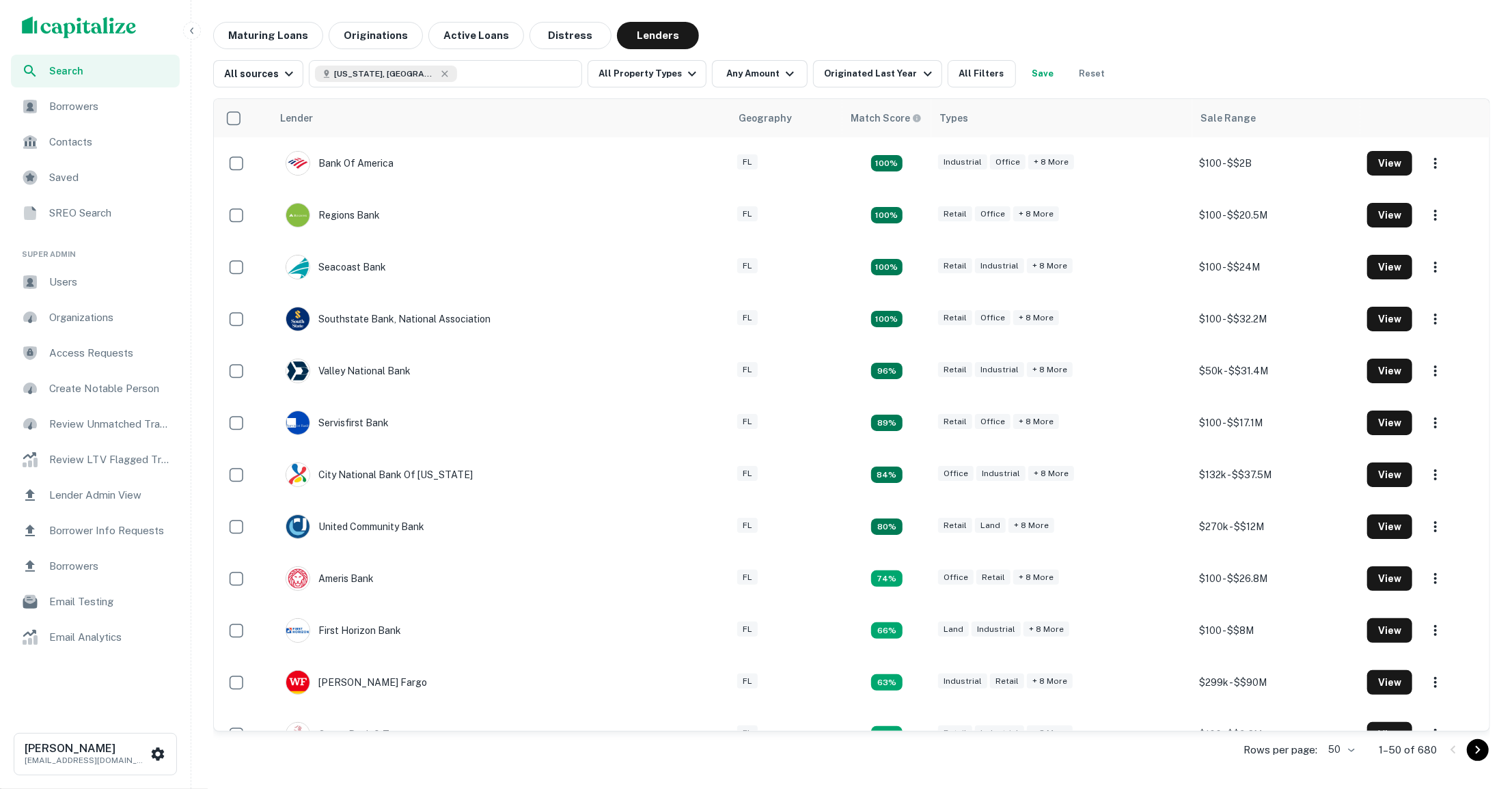
click at [95, 275] on span "Users" at bounding box center [110, 282] width 122 height 17
